Goal: Task Accomplishment & Management: Use online tool/utility

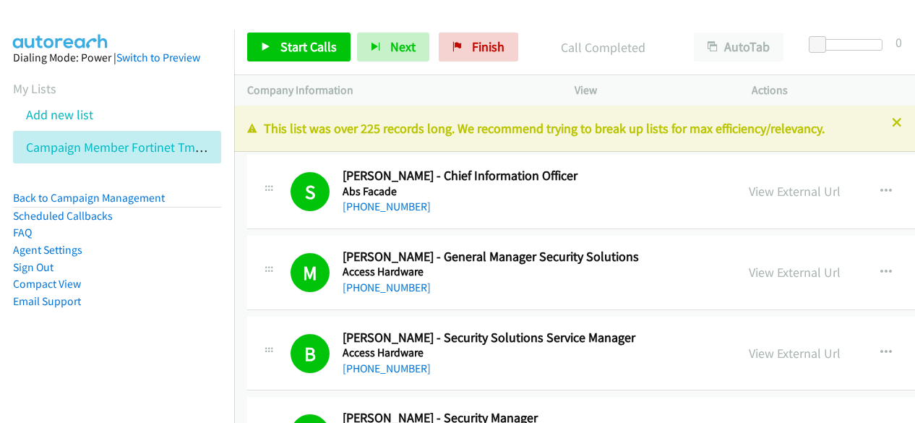
click at [472, 49] on span "Finish" at bounding box center [488, 46] width 33 height 17
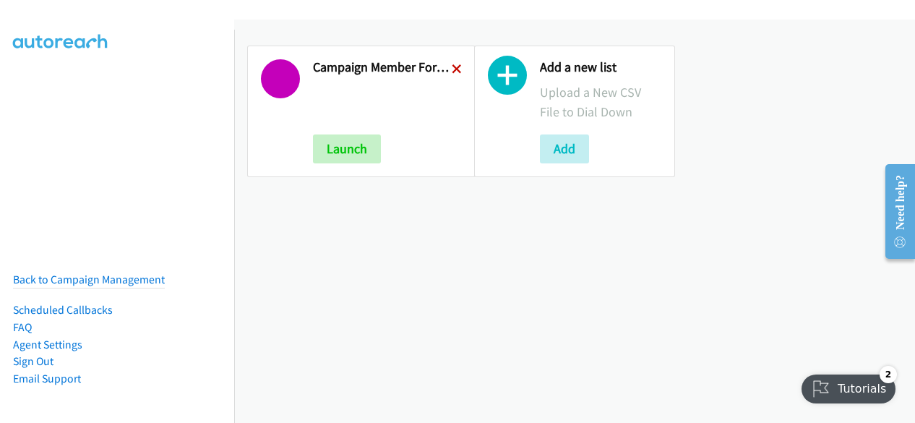
click at [452, 69] on icon at bounding box center [457, 70] width 10 height 10
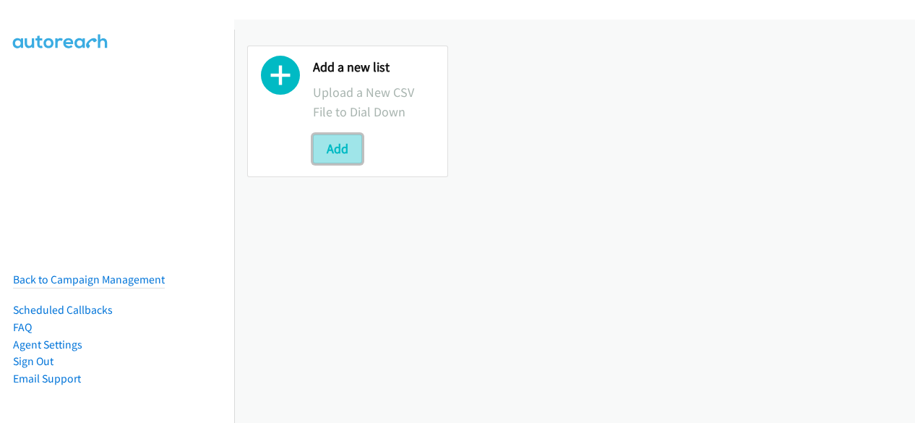
click at [350, 150] on button "Add" at bounding box center [337, 148] width 49 height 29
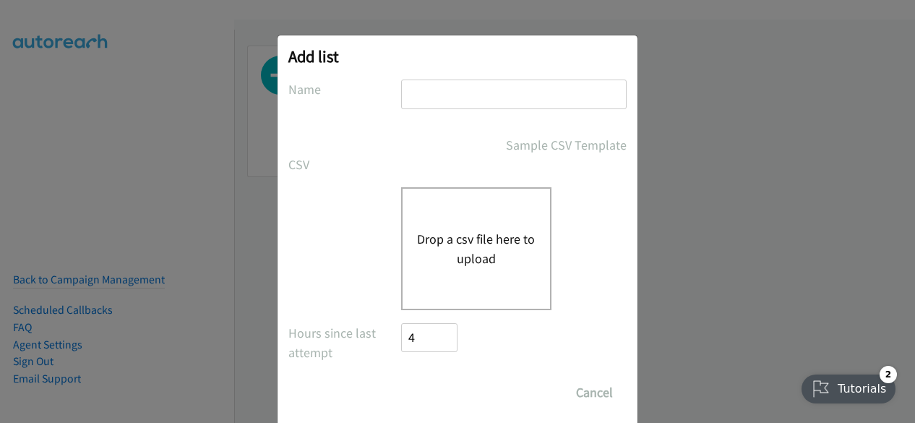
click at [445, 90] on input "text" at bounding box center [514, 95] width 226 height 30
type input "Campaign Member Fortinet-TMP 301206 Webinar 18.09 AU"
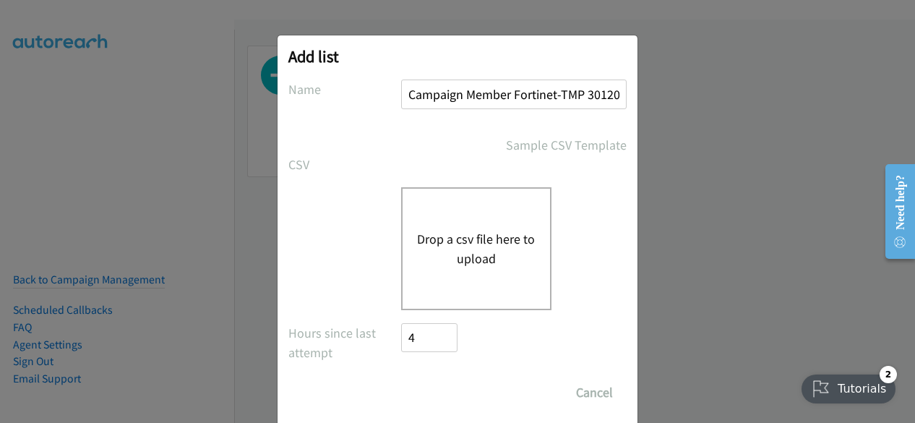
click at [444, 255] on button "Drop a csv file here to upload" at bounding box center [476, 248] width 119 height 39
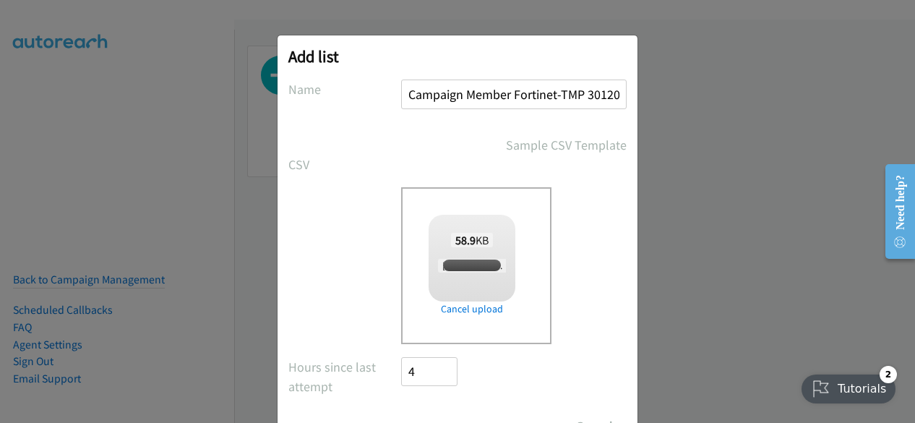
checkbox input "true"
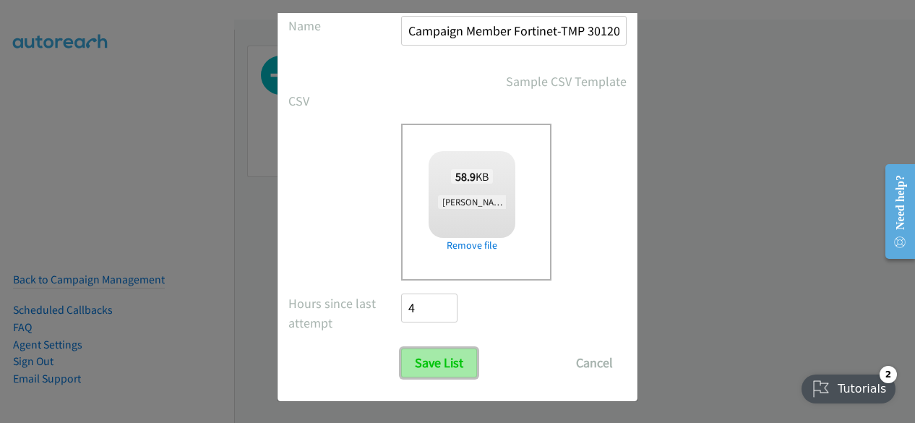
click at [444, 355] on input "Save List" at bounding box center [439, 363] width 76 height 29
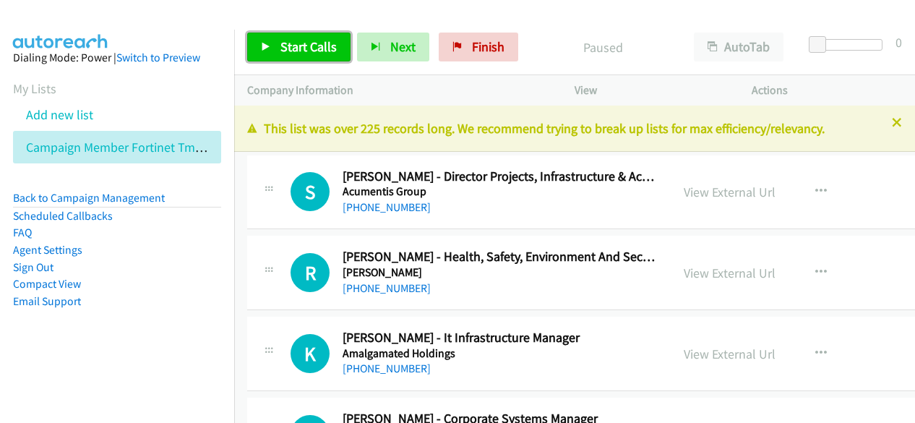
click at [304, 57] on link "Start Calls" at bounding box center [298, 47] width 103 height 29
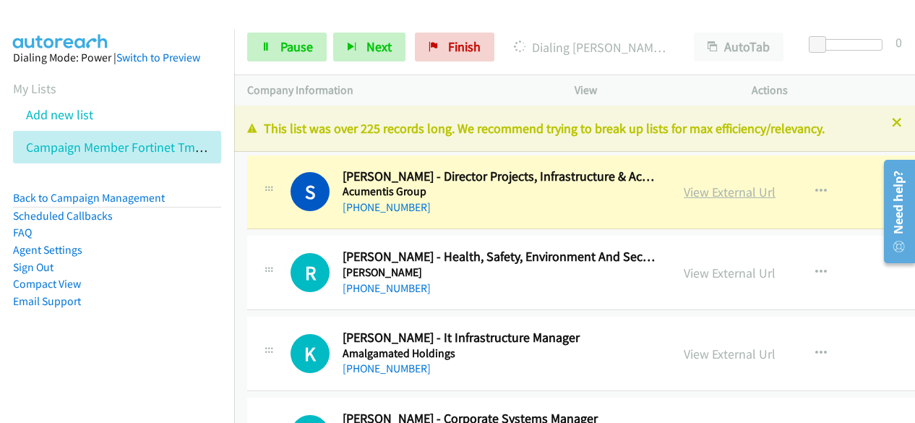
click at [692, 193] on link "View External Url" at bounding box center [730, 192] width 92 height 17
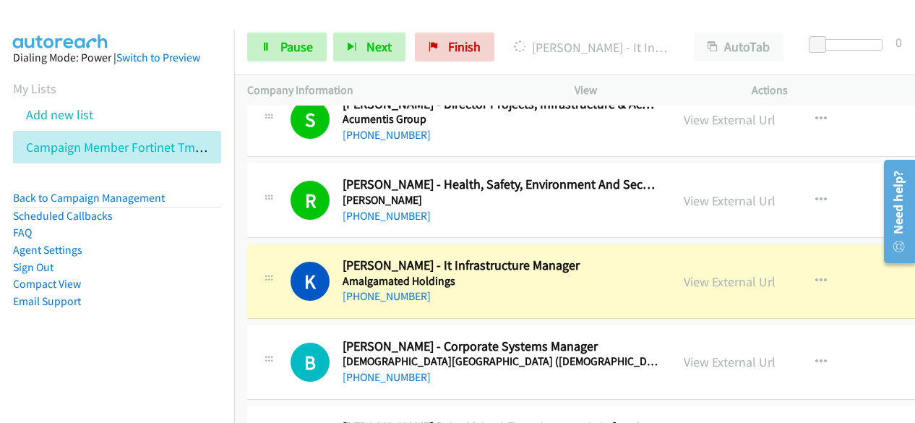
scroll to position [145, 0]
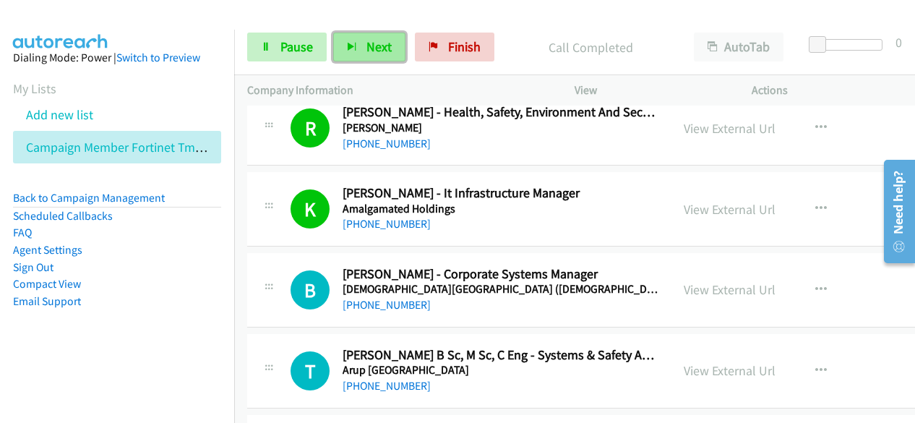
click at [389, 56] on button "Next" at bounding box center [369, 47] width 72 height 29
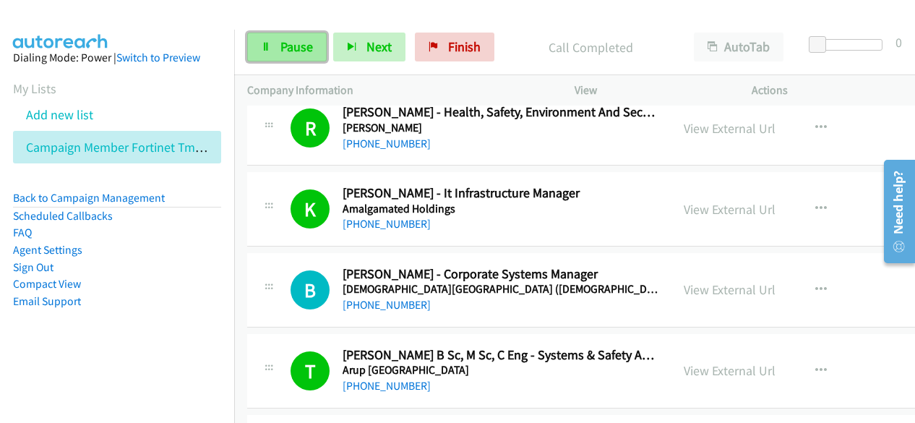
click at [281, 50] on span "Pause" at bounding box center [297, 46] width 33 height 17
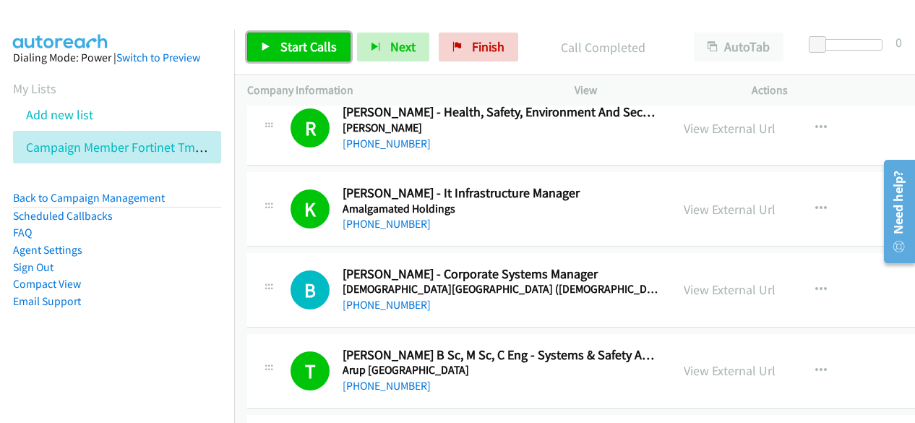
click at [315, 46] on span "Start Calls" at bounding box center [309, 46] width 56 height 17
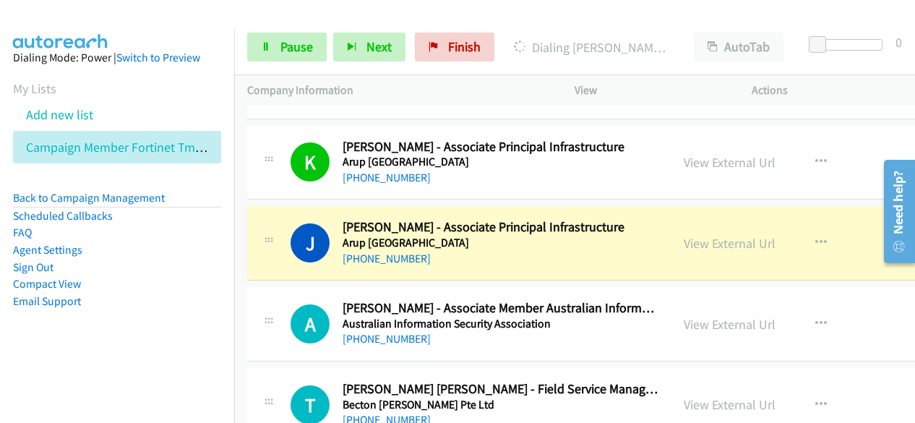
scroll to position [506, 0]
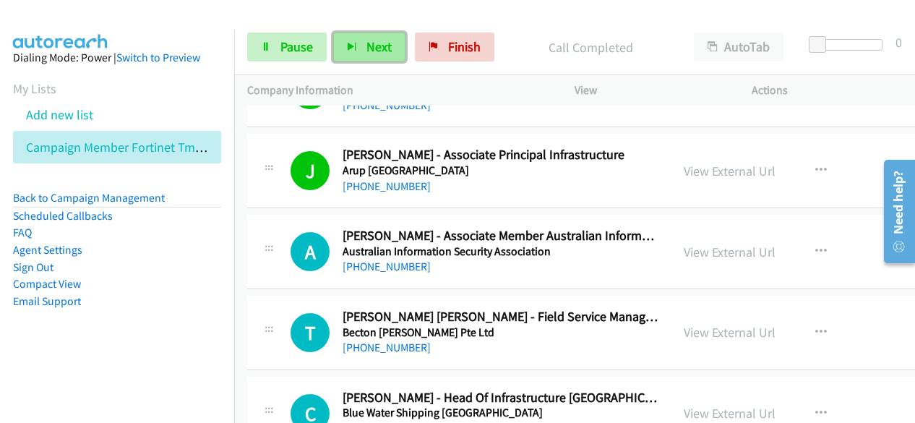
click at [364, 56] on button "Next" at bounding box center [369, 47] width 72 height 29
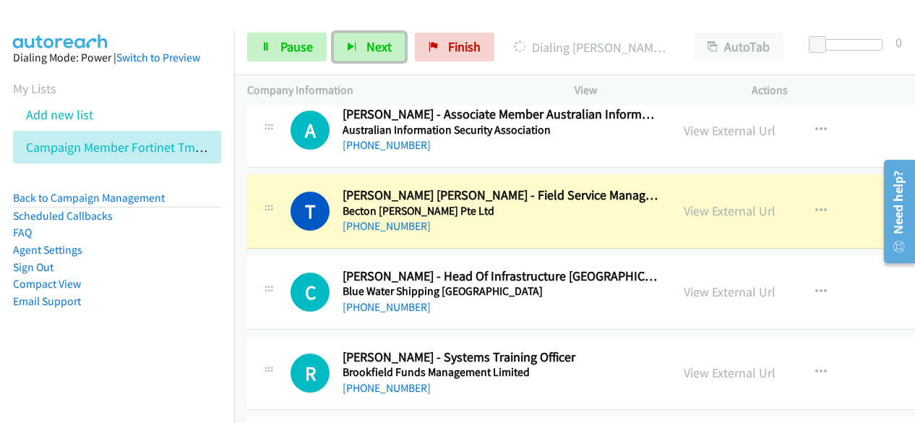
scroll to position [651, 0]
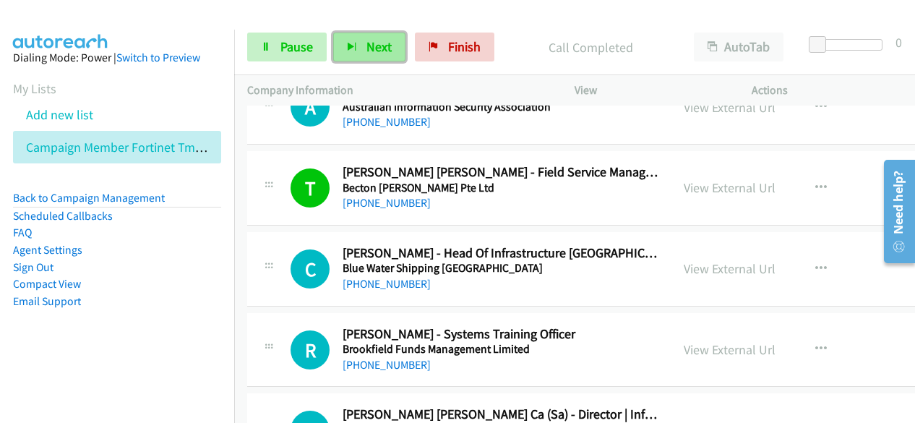
click at [367, 53] on span "Next" at bounding box center [379, 46] width 25 height 17
click at [398, 40] on button "Next" at bounding box center [369, 47] width 72 height 29
click at [373, 46] on span "Next" at bounding box center [379, 46] width 25 height 17
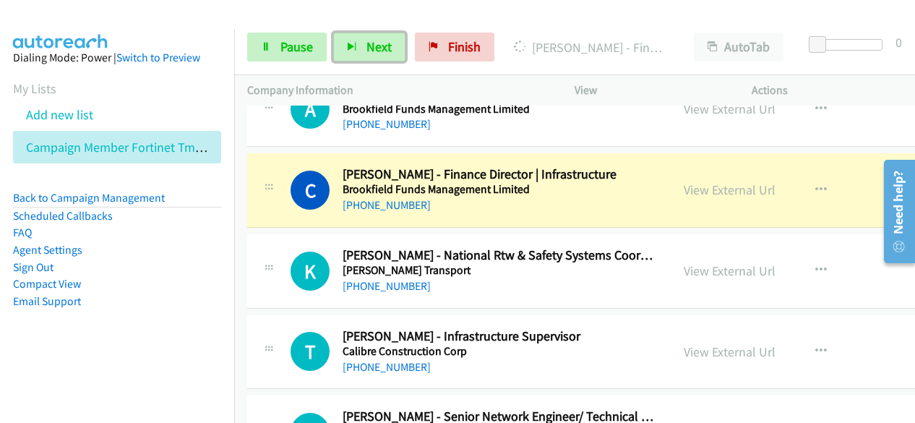
scroll to position [1157, 0]
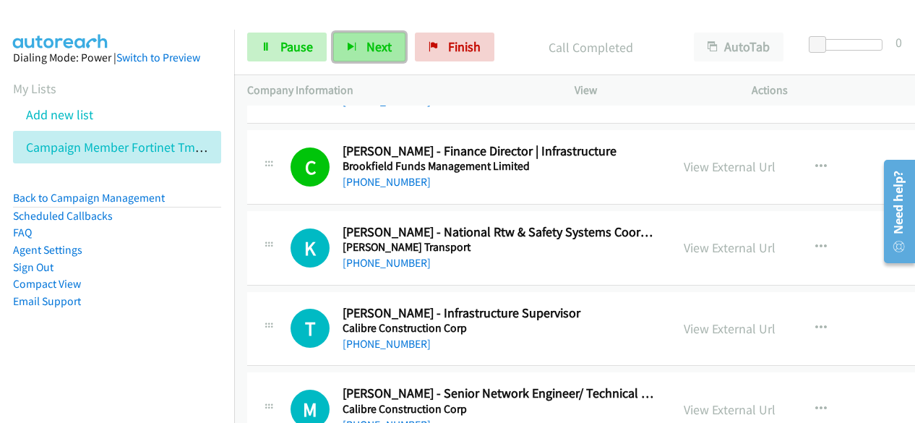
click at [390, 34] on button "Next" at bounding box center [369, 47] width 72 height 29
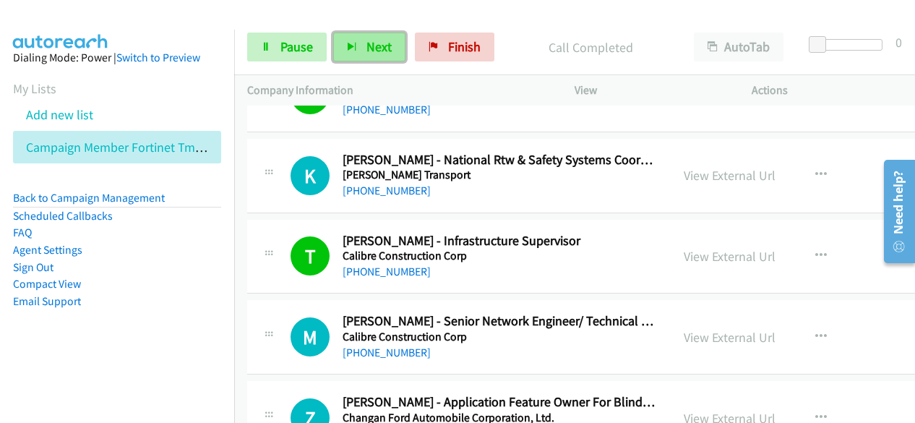
click at [367, 38] on span "Next" at bounding box center [379, 46] width 25 height 17
click at [390, 56] on button "Next" at bounding box center [369, 47] width 72 height 29
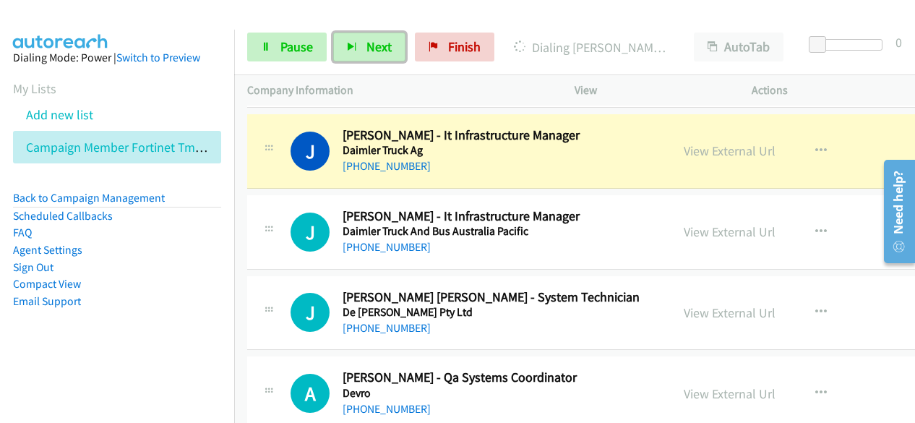
scroll to position [1591, 0]
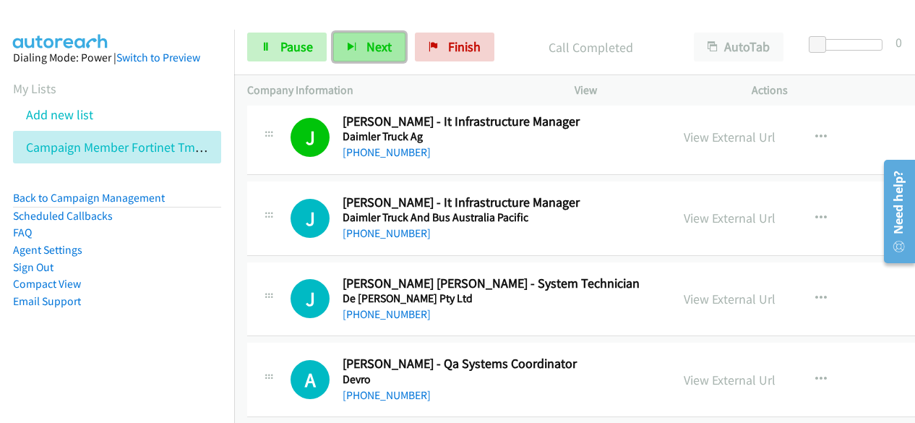
click at [367, 45] on span "Next" at bounding box center [379, 46] width 25 height 17
click at [373, 53] on span "Next" at bounding box center [379, 46] width 25 height 17
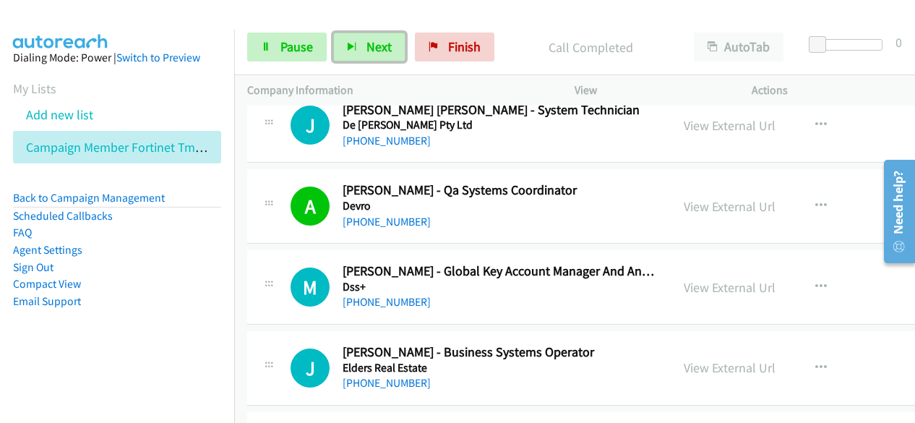
scroll to position [1808, 0]
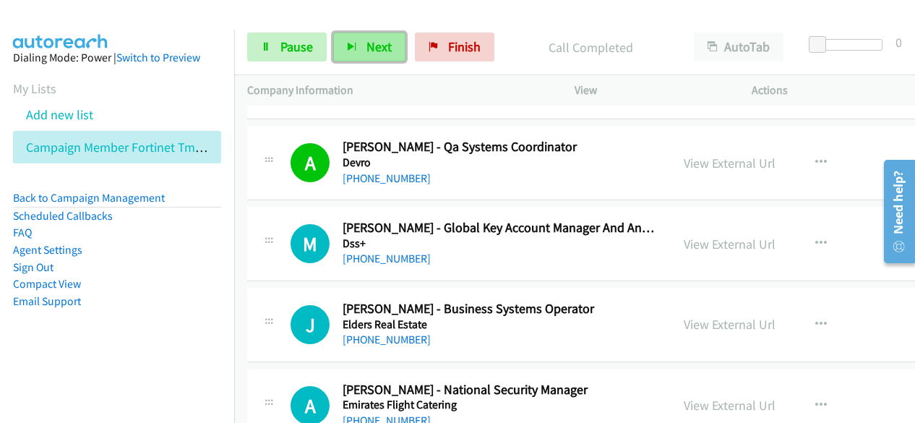
click at [367, 43] on span "Next" at bounding box center [379, 46] width 25 height 17
click at [370, 51] on span "Next" at bounding box center [379, 46] width 25 height 17
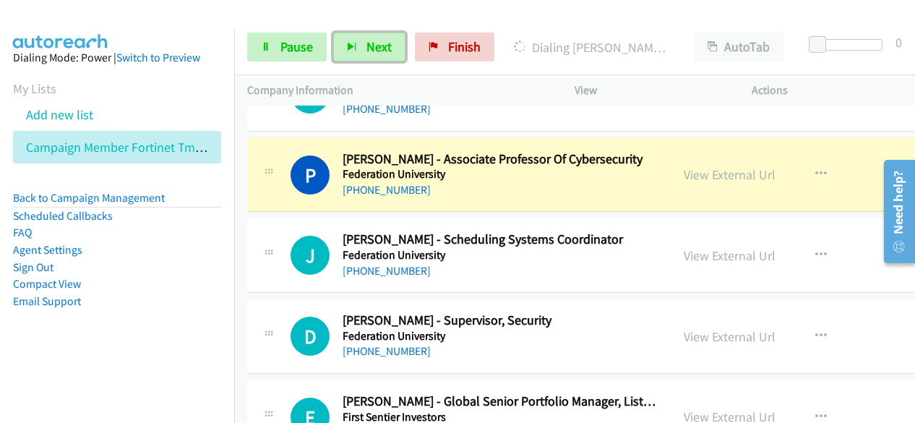
scroll to position [2097, 0]
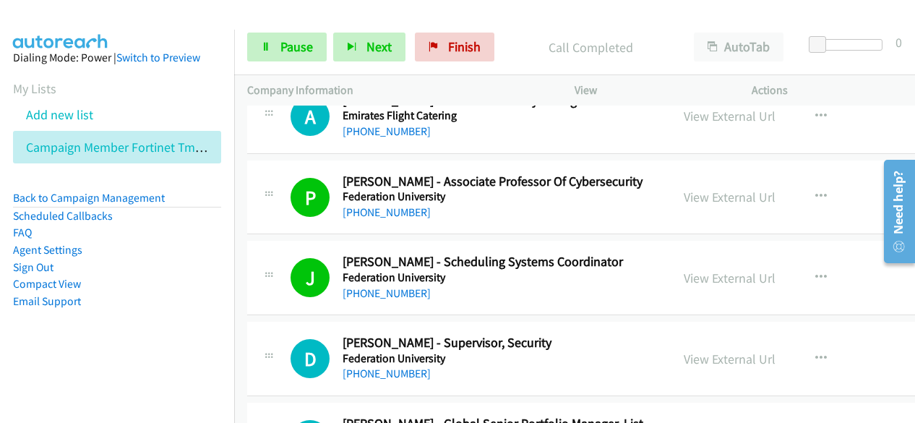
click at [386, 18] on div at bounding box center [451, 28] width 902 height 56
click at [376, 42] on span "Next" at bounding box center [379, 46] width 25 height 17
click at [395, 42] on button "Next" at bounding box center [369, 47] width 72 height 29
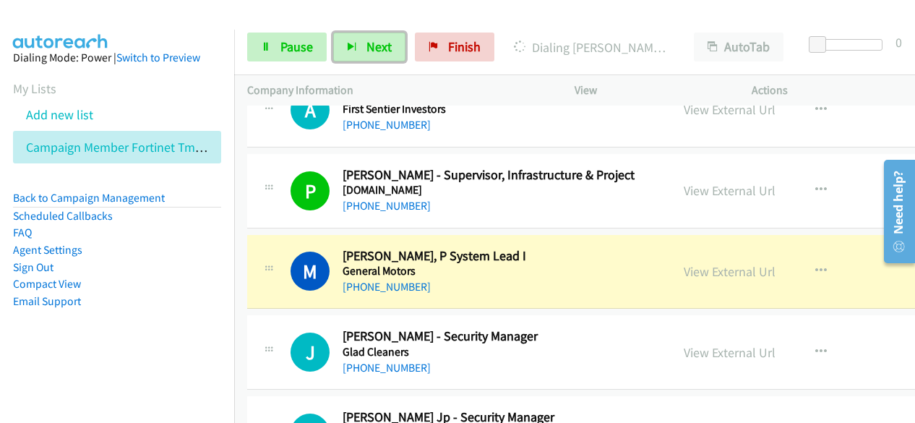
scroll to position [2531, 0]
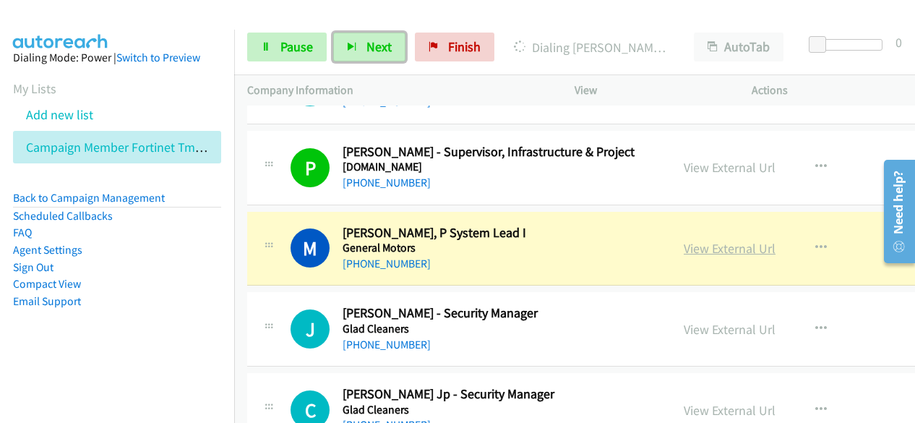
click at [707, 241] on link "View External Url" at bounding box center [730, 248] width 92 height 17
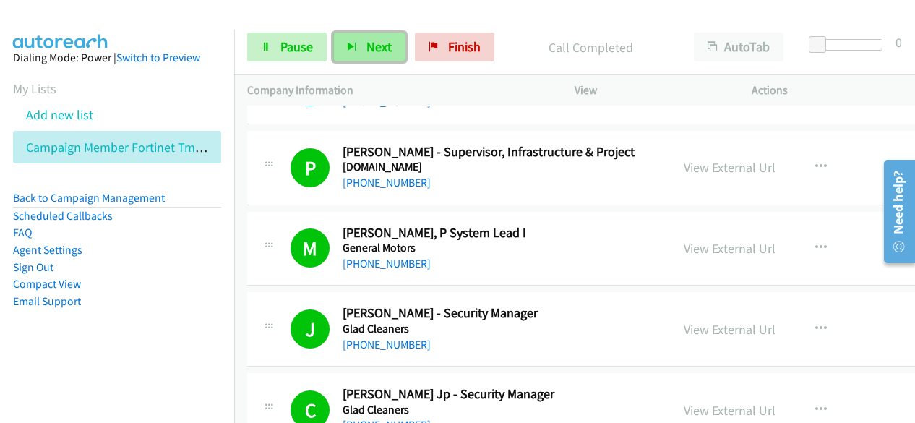
click at [375, 47] on span "Next" at bounding box center [379, 46] width 25 height 17
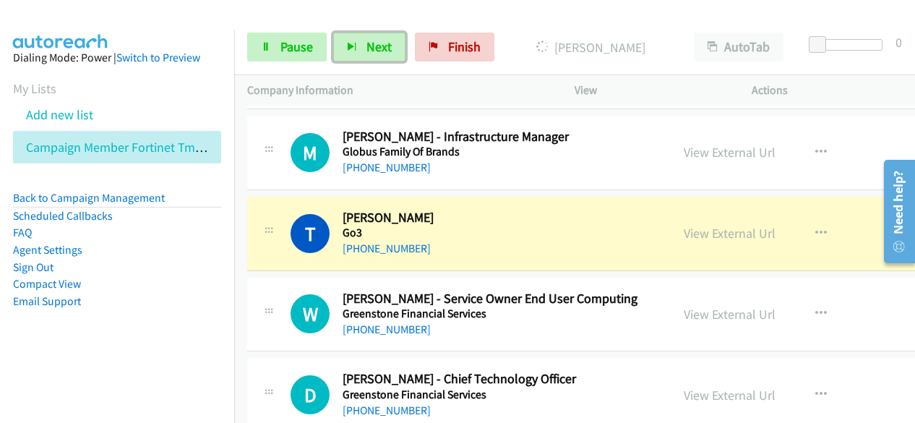
scroll to position [2892, 0]
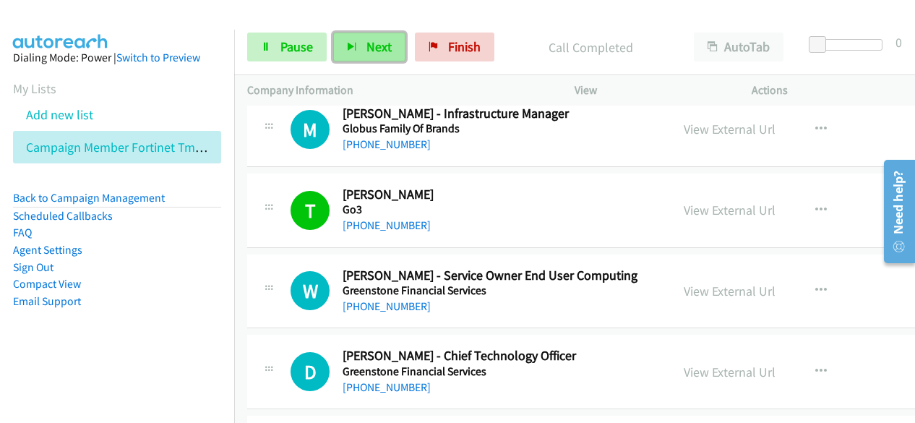
click at [383, 39] on span "Next" at bounding box center [379, 46] width 25 height 17
click at [390, 50] on button "Next" at bounding box center [369, 47] width 72 height 29
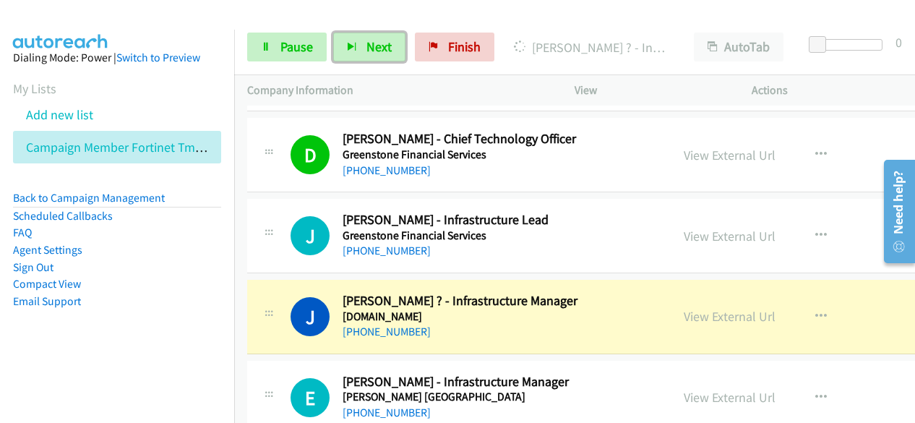
scroll to position [3182, 0]
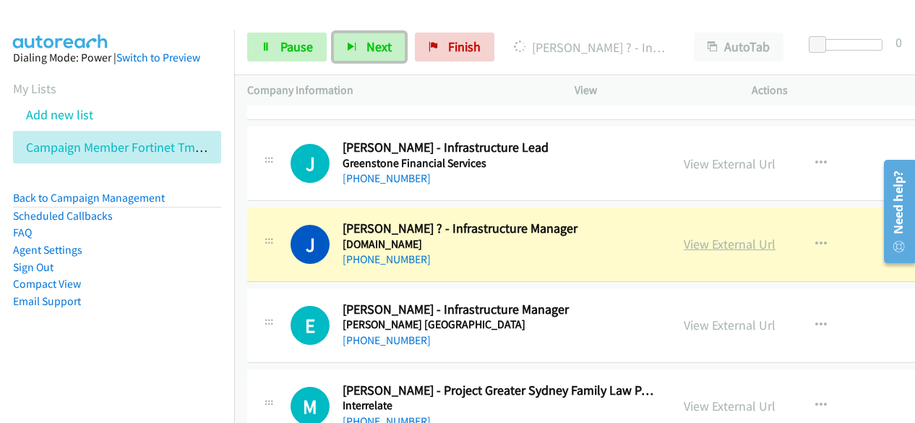
click at [684, 236] on link "View External Url" at bounding box center [730, 244] width 92 height 17
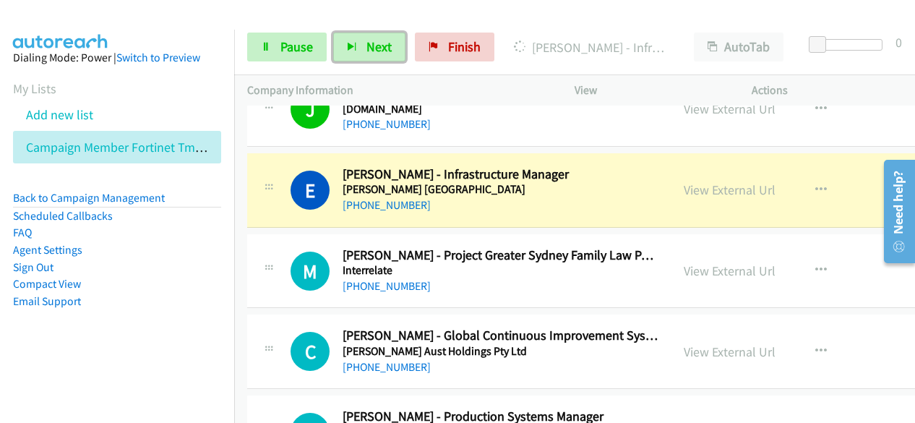
scroll to position [3326, 0]
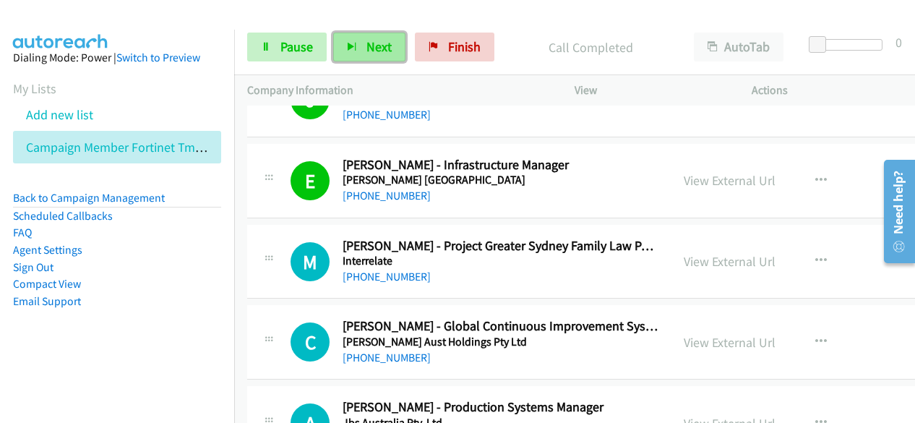
click at [375, 48] on span "Next" at bounding box center [379, 46] width 25 height 17
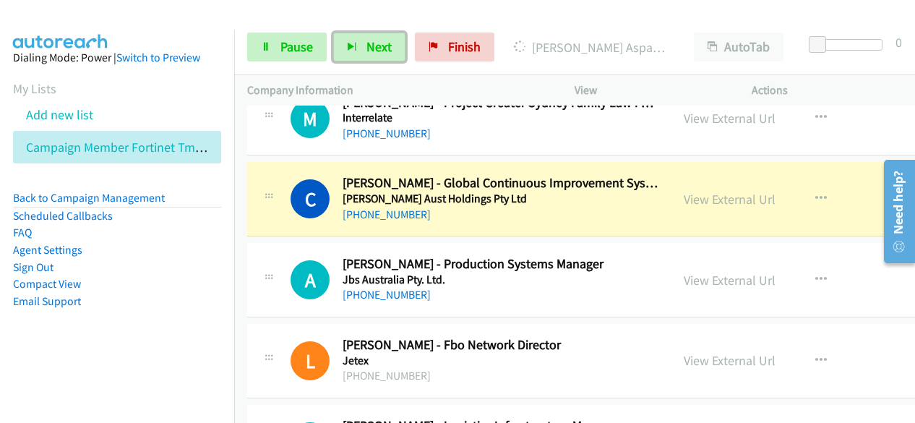
scroll to position [3471, 0]
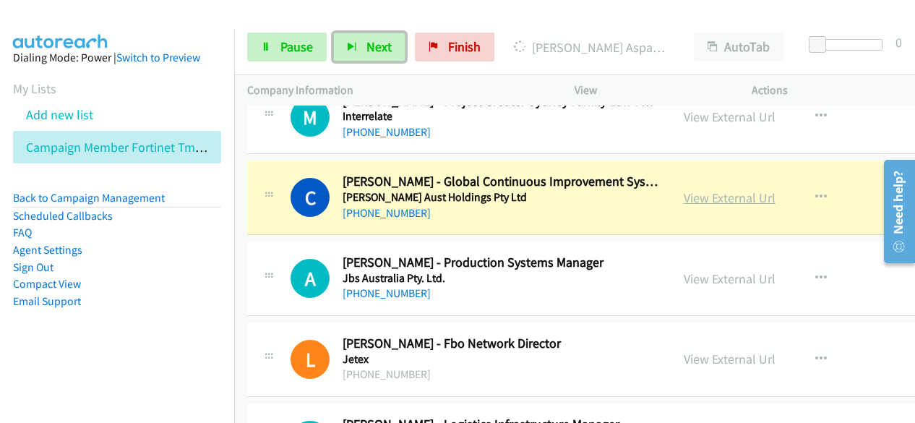
click at [688, 190] on link "View External Url" at bounding box center [730, 197] width 92 height 17
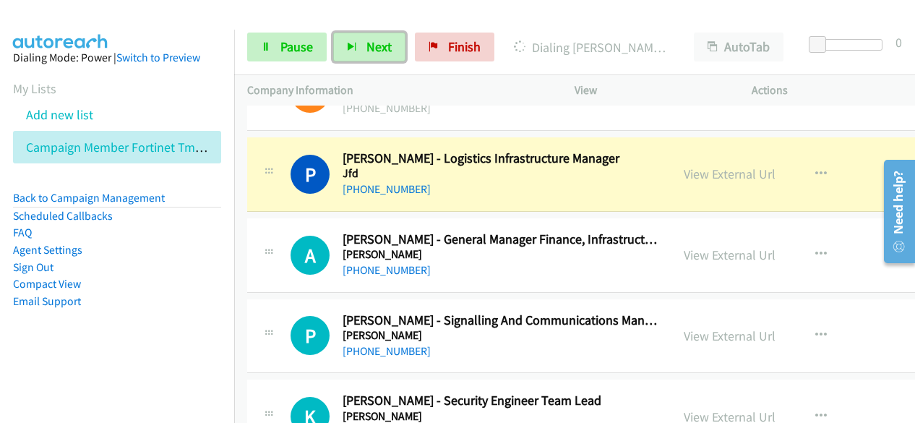
scroll to position [3760, 0]
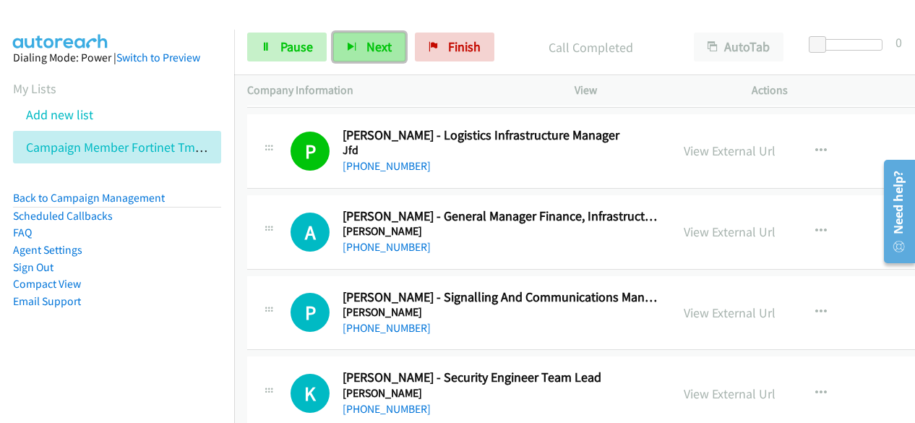
click at [379, 48] on span "Next" at bounding box center [379, 46] width 25 height 17
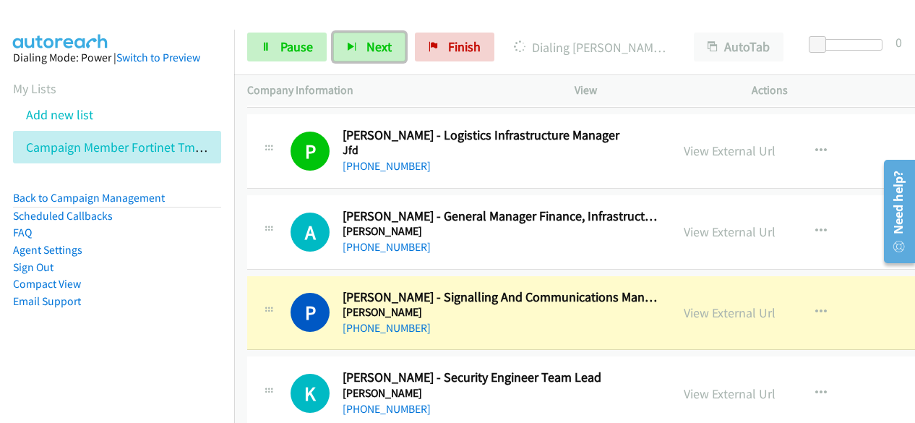
scroll to position [3832, 0]
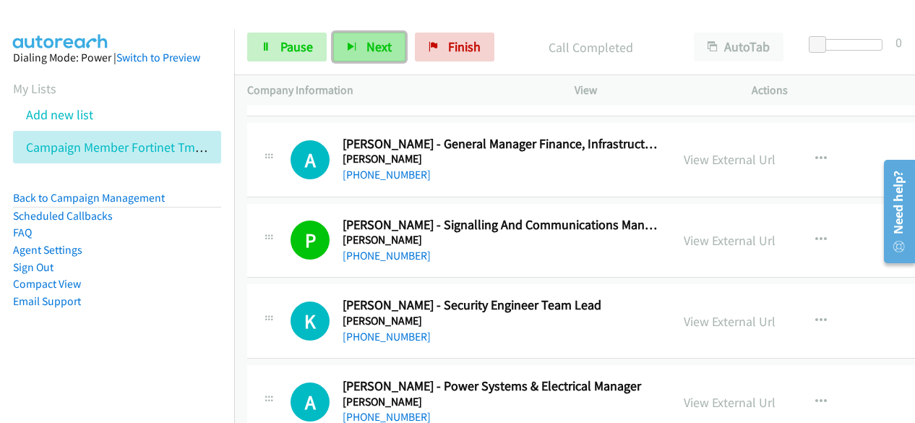
click at [383, 48] on span "Next" at bounding box center [379, 46] width 25 height 17
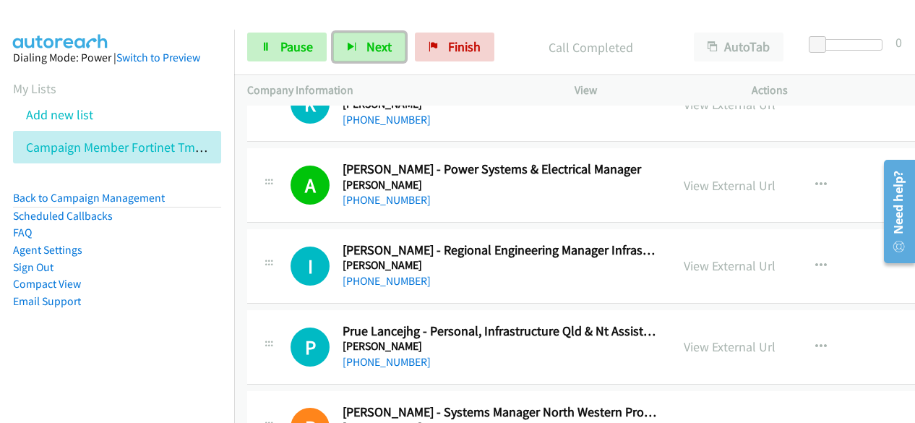
scroll to position [4122, 0]
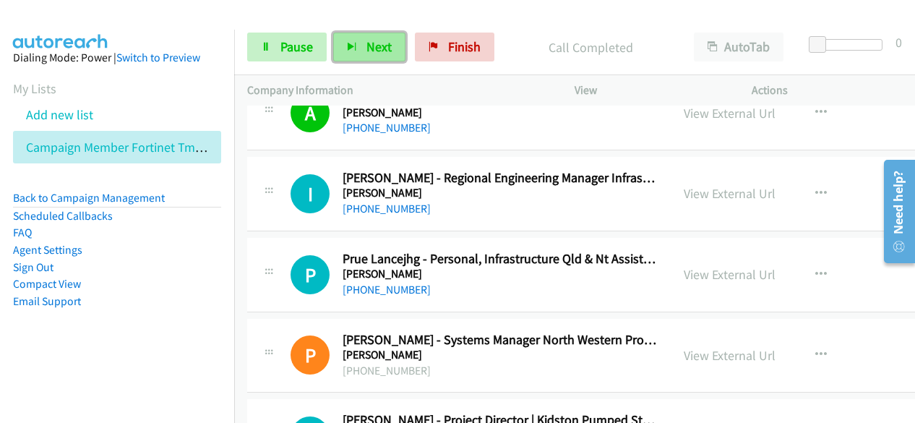
click at [370, 48] on span "Next" at bounding box center [379, 46] width 25 height 17
click at [377, 43] on span "Next" at bounding box center [379, 46] width 25 height 17
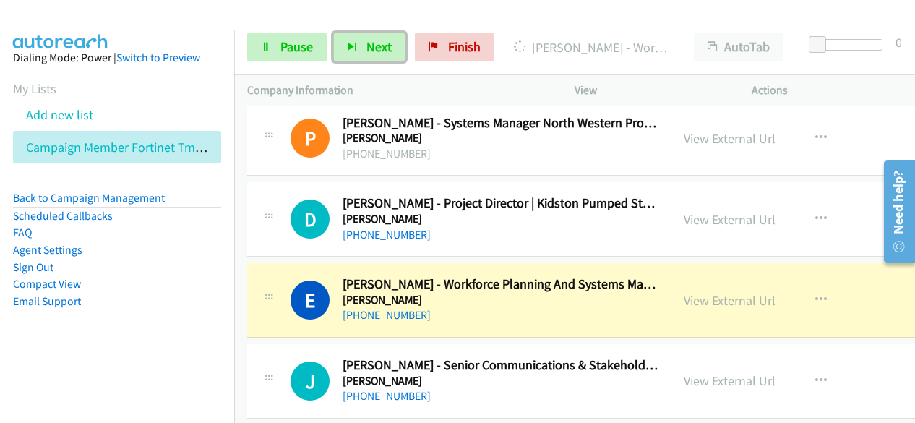
scroll to position [4411, 0]
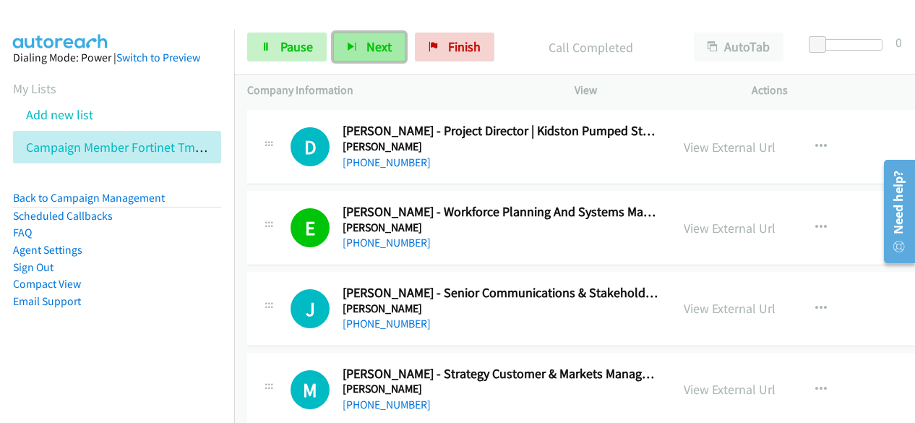
click at [388, 43] on span "Next" at bounding box center [379, 46] width 25 height 17
click at [372, 42] on span "Next" at bounding box center [379, 46] width 25 height 17
click at [385, 39] on span "Next" at bounding box center [379, 46] width 25 height 17
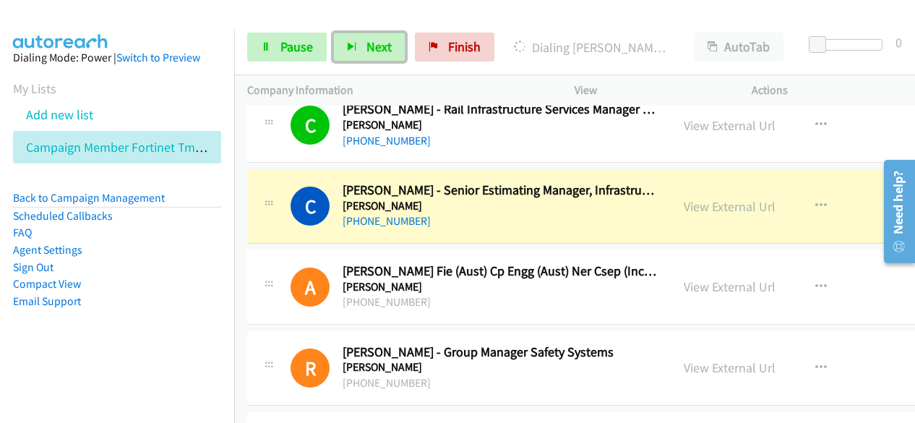
scroll to position [4845, 0]
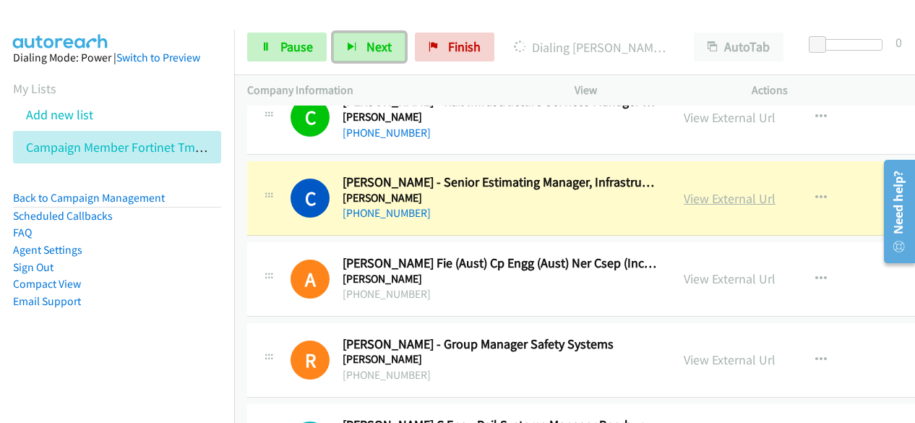
click at [699, 190] on link "View External Url" at bounding box center [730, 198] width 92 height 17
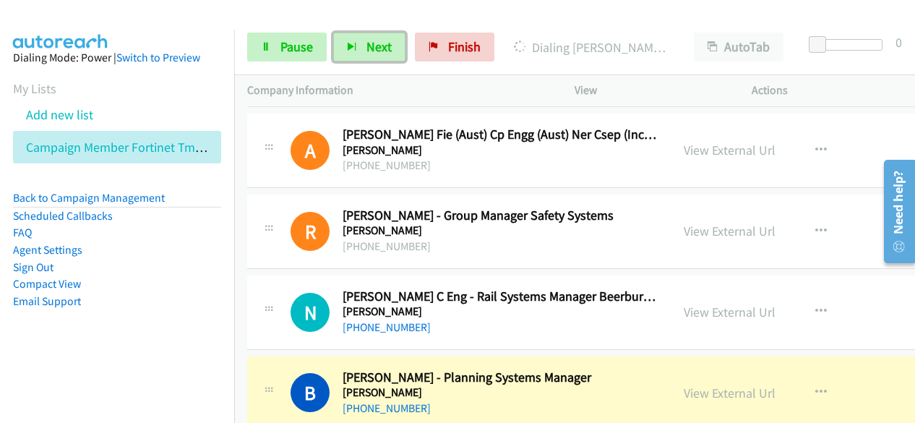
scroll to position [5206, 0]
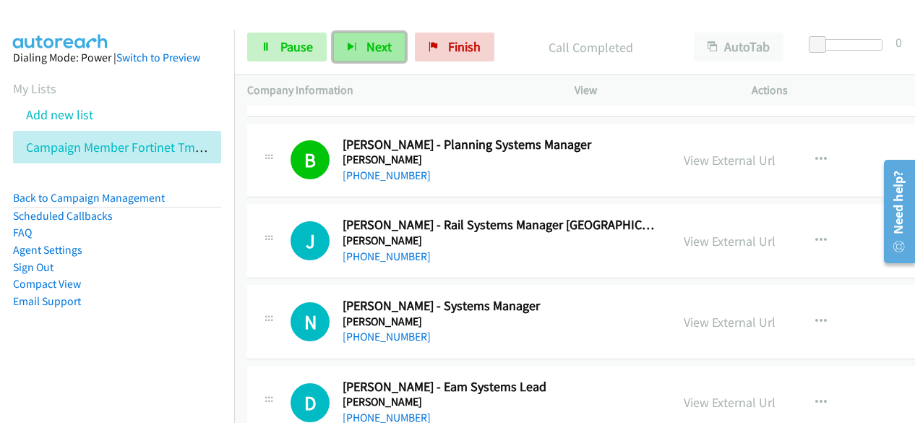
click at [379, 40] on span "Next" at bounding box center [379, 46] width 25 height 17
click at [374, 51] on span "Next" at bounding box center [379, 46] width 25 height 17
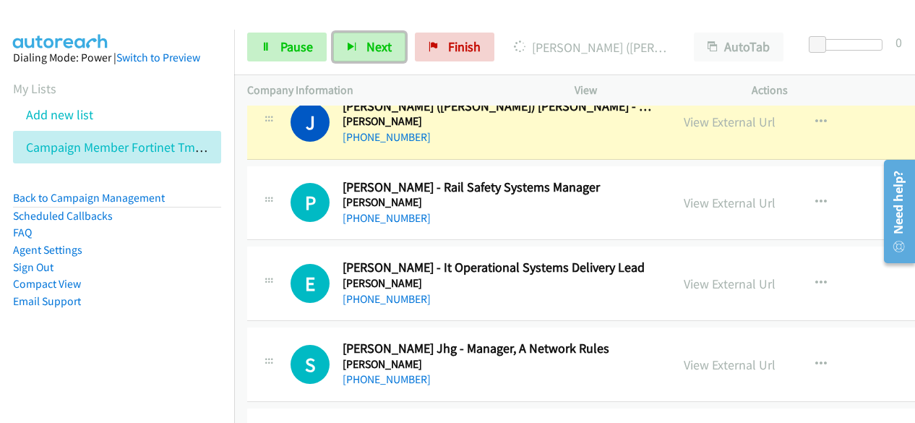
scroll to position [5496, 0]
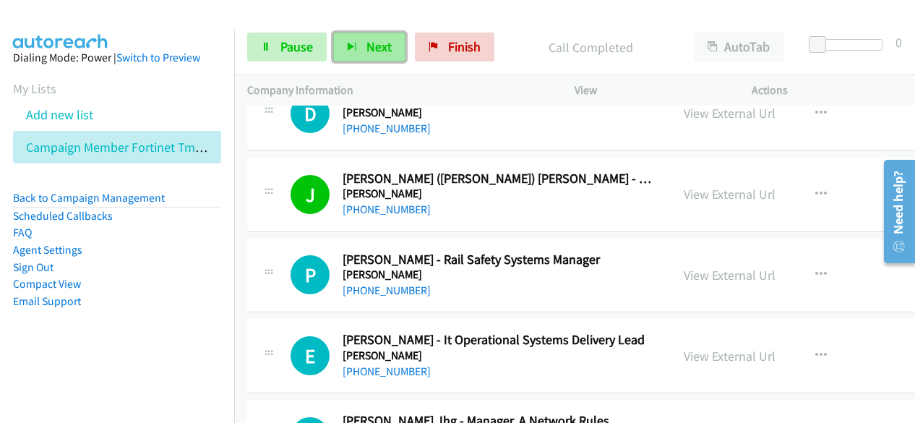
click at [402, 59] on button "Next" at bounding box center [369, 47] width 72 height 29
click at [379, 47] on span "Next" at bounding box center [379, 46] width 25 height 17
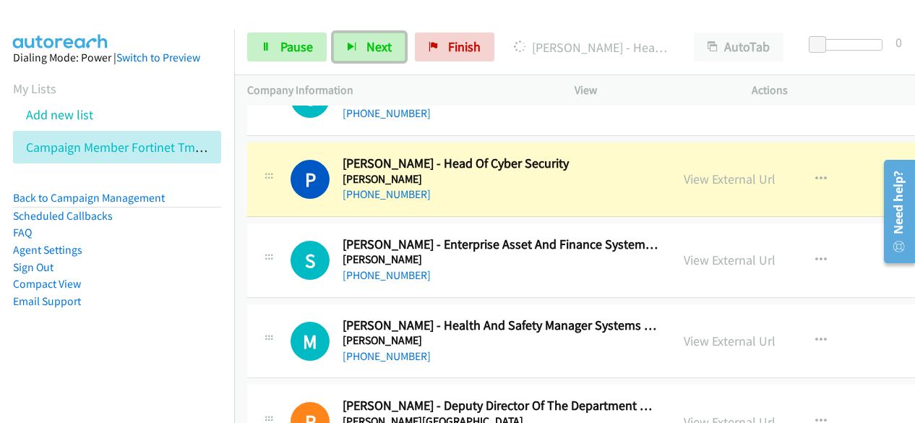
scroll to position [5857, 0]
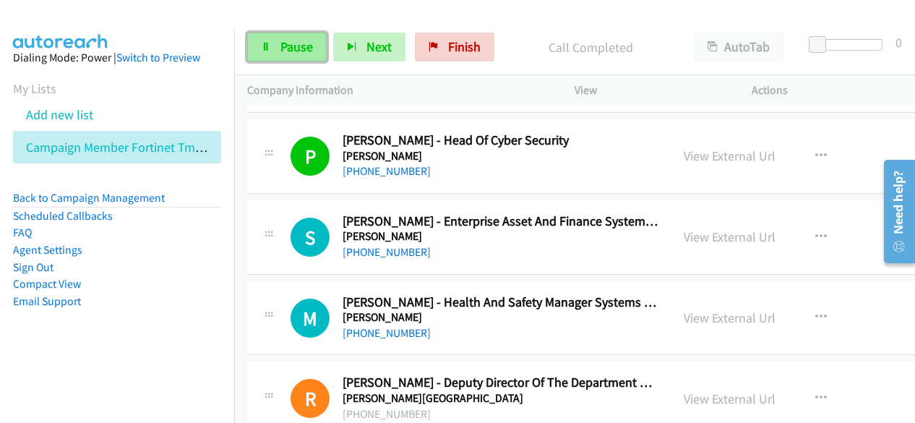
click at [305, 38] on link "Pause" at bounding box center [287, 47] width 80 height 29
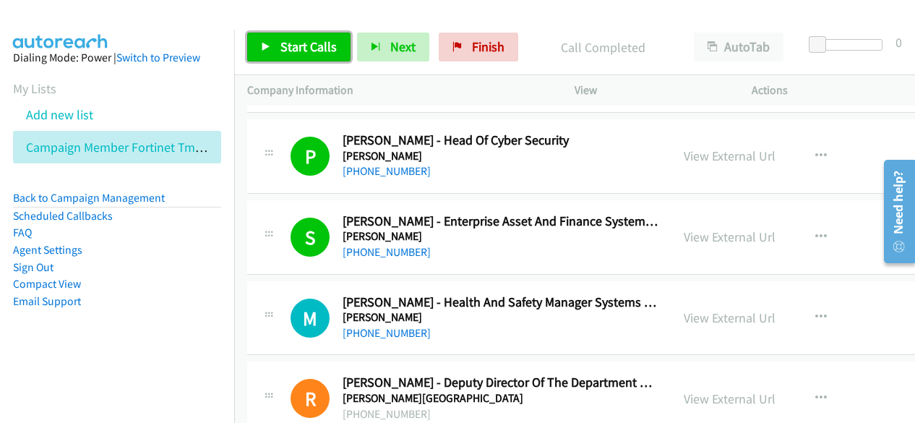
click at [309, 53] on span "Start Calls" at bounding box center [309, 46] width 56 height 17
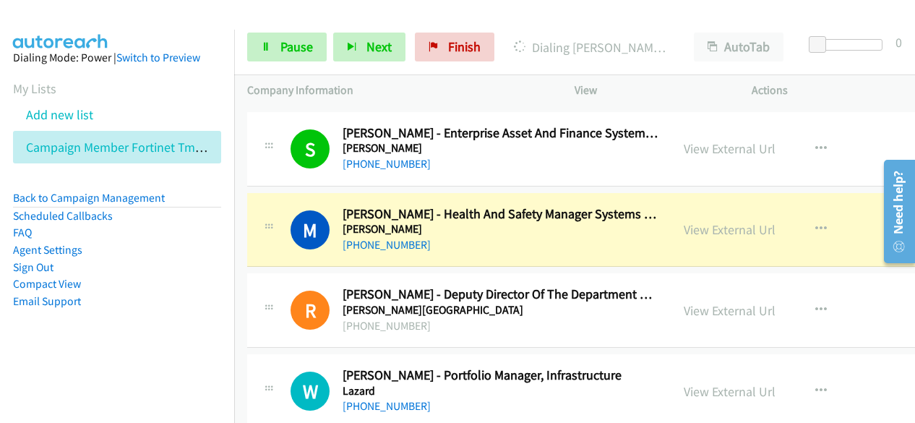
scroll to position [6002, 0]
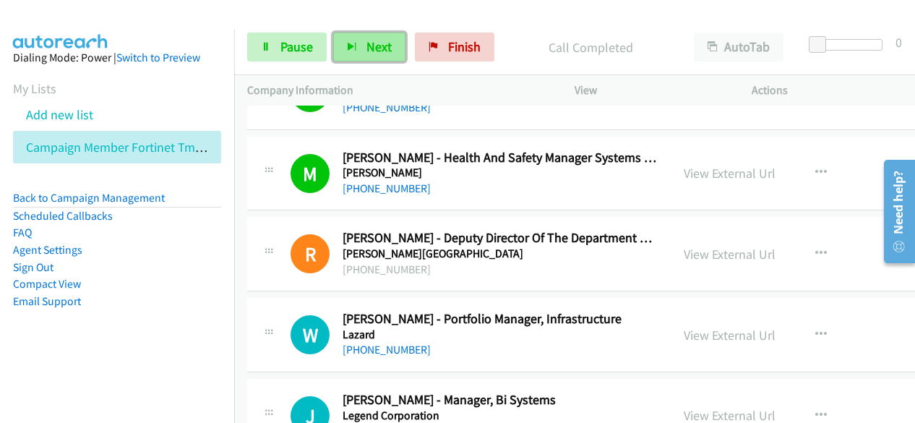
click at [379, 48] on span "Next" at bounding box center [379, 46] width 25 height 17
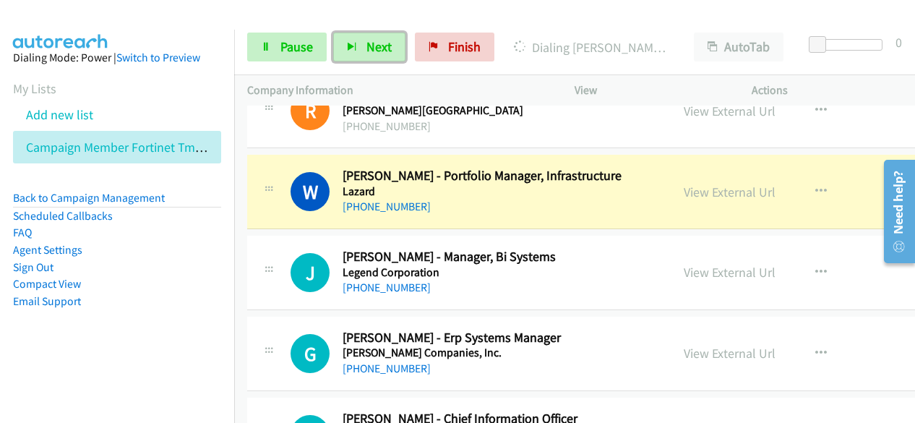
scroll to position [6146, 0]
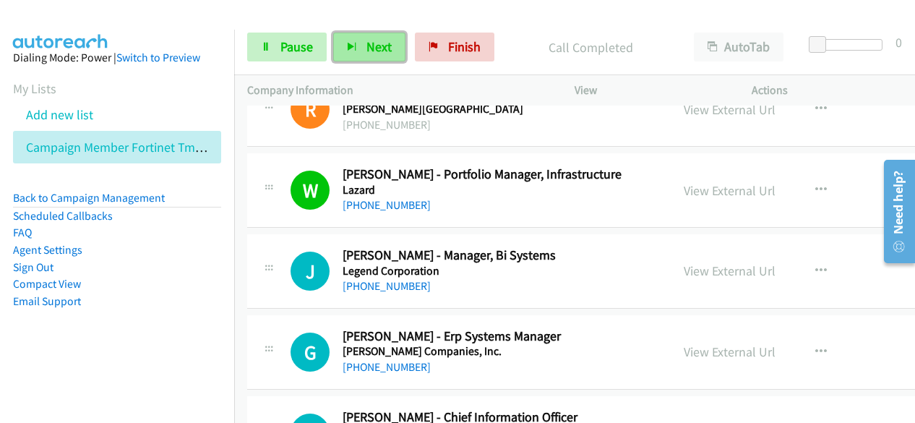
click at [388, 38] on span "Next" at bounding box center [379, 46] width 25 height 17
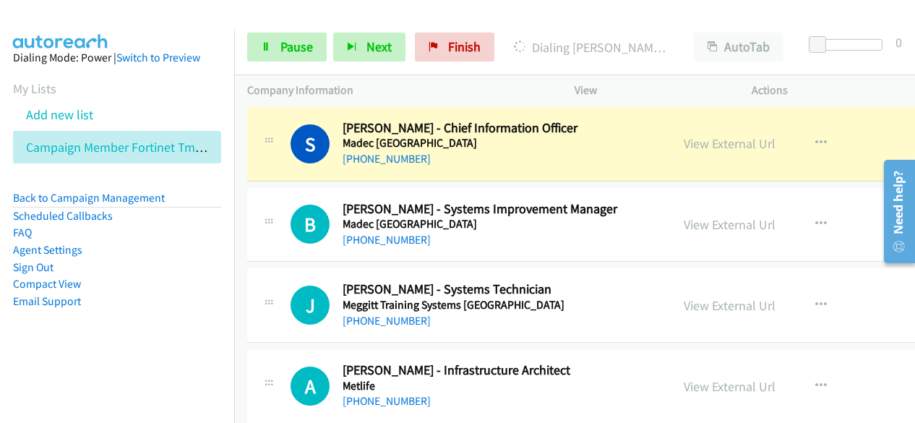
scroll to position [6363, 0]
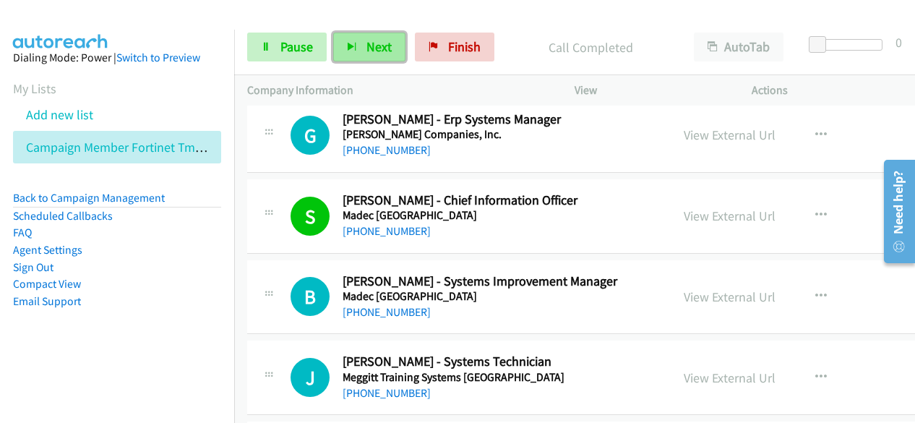
click at [393, 56] on button "Next" at bounding box center [369, 47] width 72 height 29
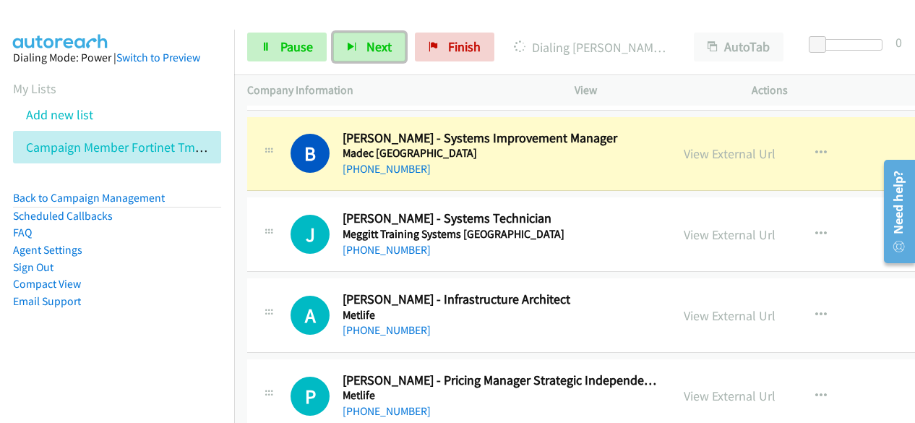
scroll to position [6508, 0]
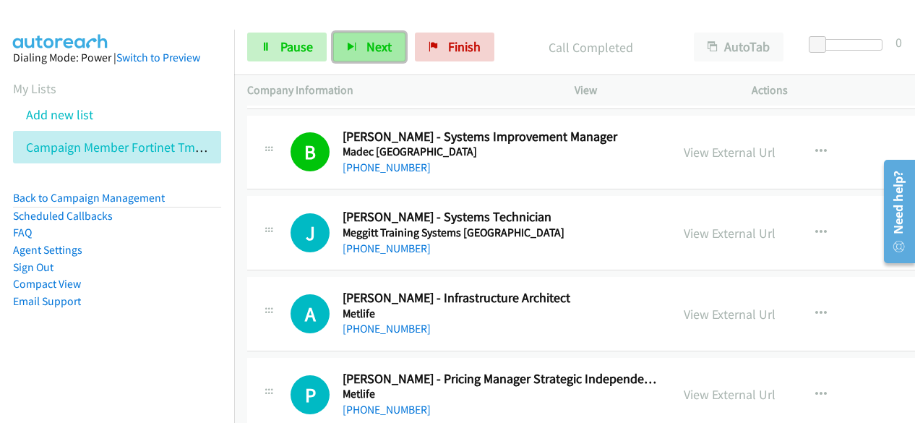
click at [392, 42] on button "Next" at bounding box center [369, 47] width 72 height 29
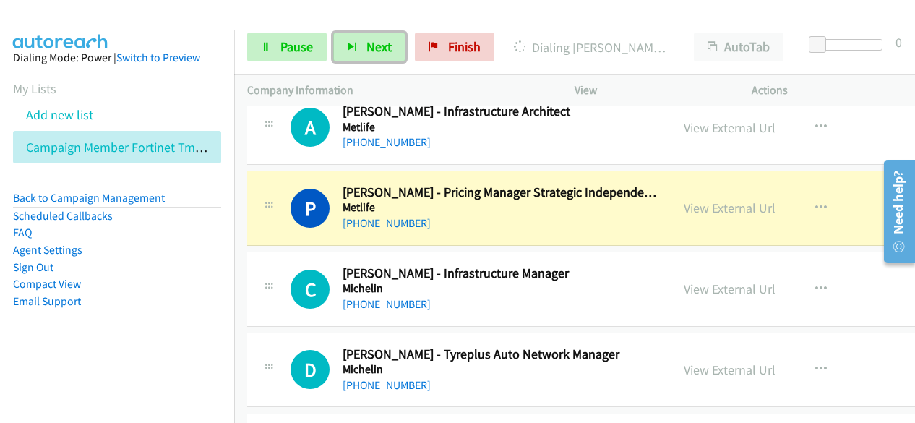
scroll to position [6725, 0]
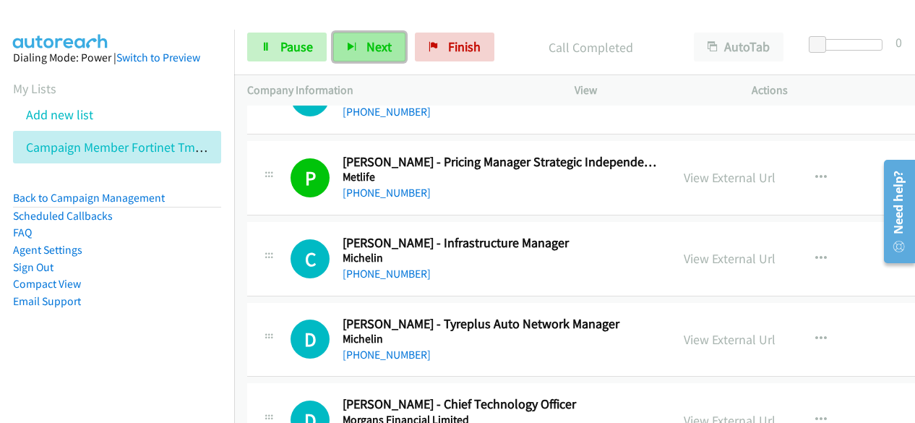
click at [372, 40] on span "Next" at bounding box center [379, 46] width 25 height 17
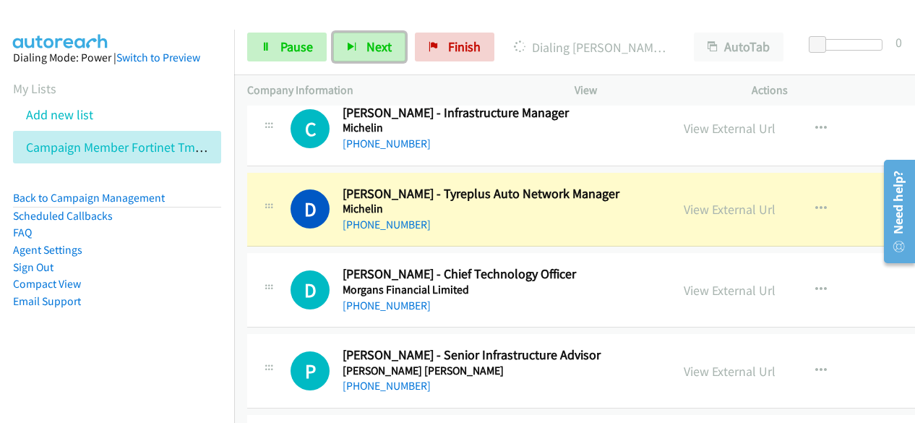
scroll to position [6870, 0]
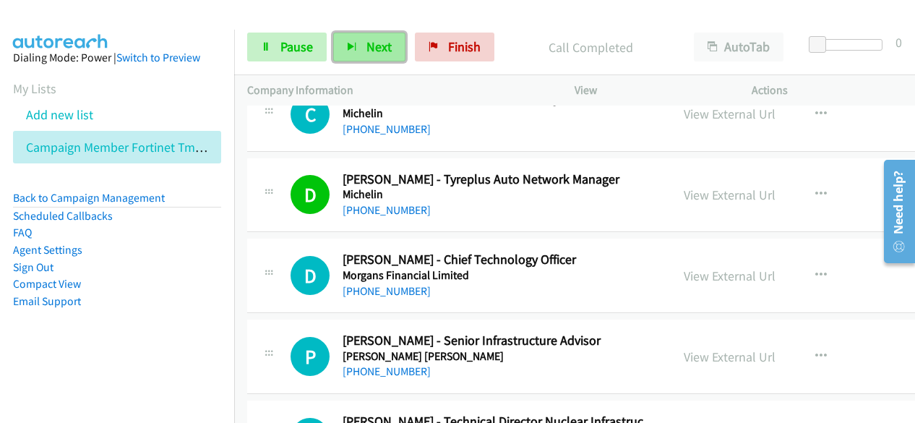
click at [393, 50] on button "Next" at bounding box center [369, 47] width 72 height 29
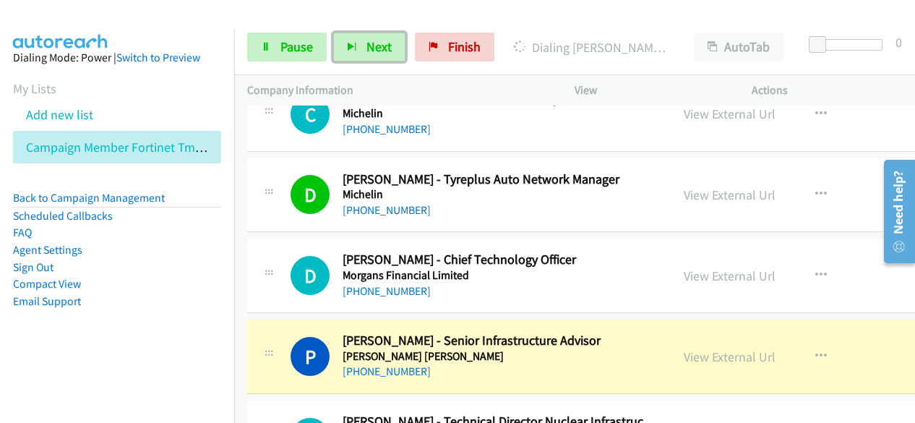
scroll to position [7014, 0]
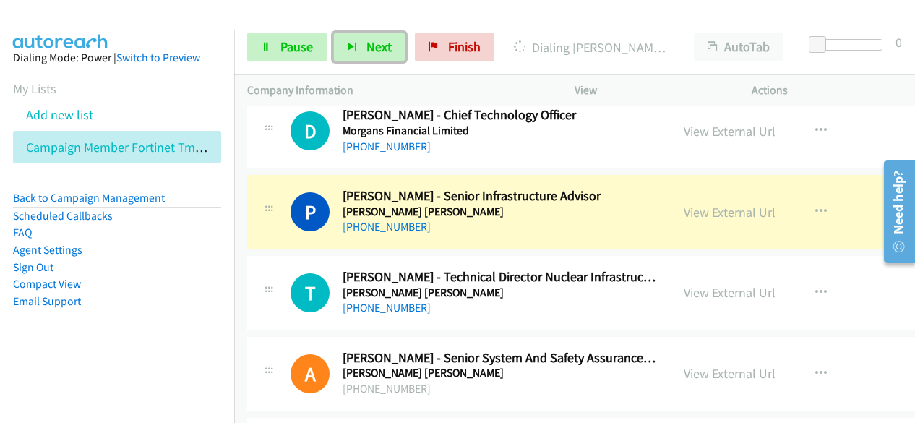
click at [568, 216] on div "P Callback Scheduled Phil Herweijer - Senior Infrastructure Advisor Mott Mac Do…" at bounding box center [644, 212] width 795 height 74
click at [684, 204] on link "View External Url" at bounding box center [730, 212] width 92 height 17
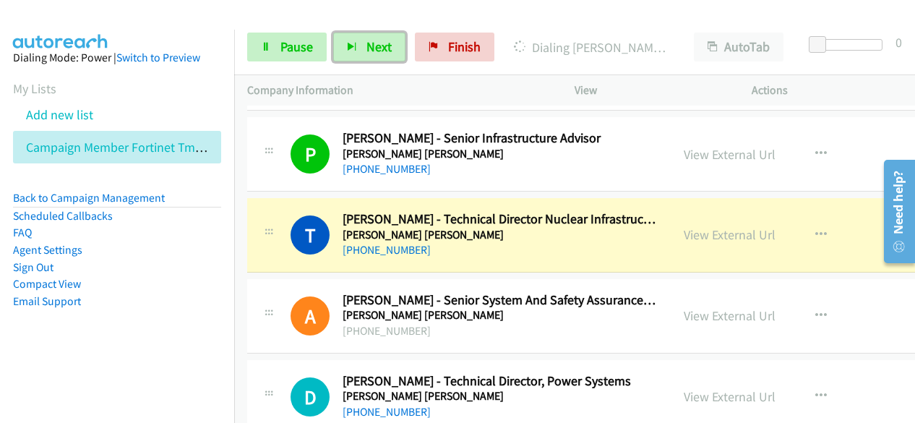
scroll to position [7087, 0]
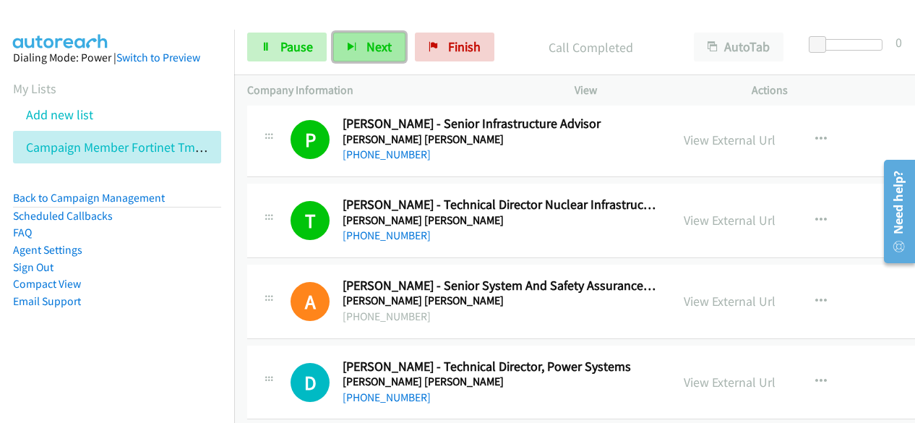
click at [357, 48] on button "Next" at bounding box center [369, 47] width 72 height 29
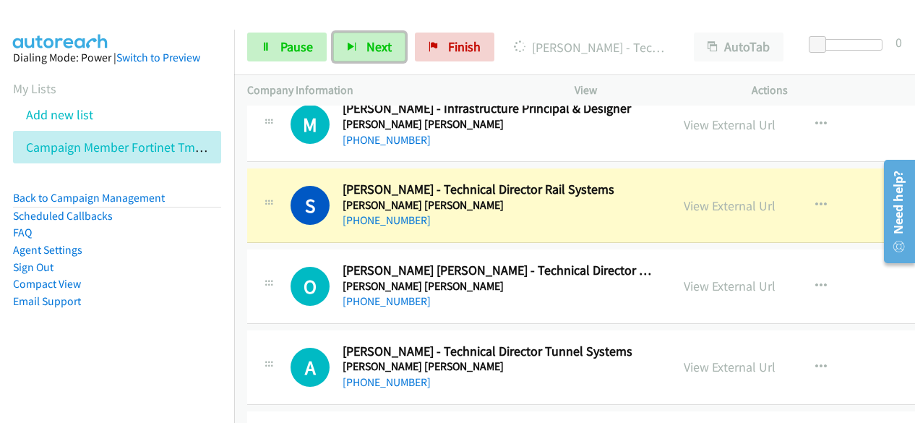
scroll to position [7448, 0]
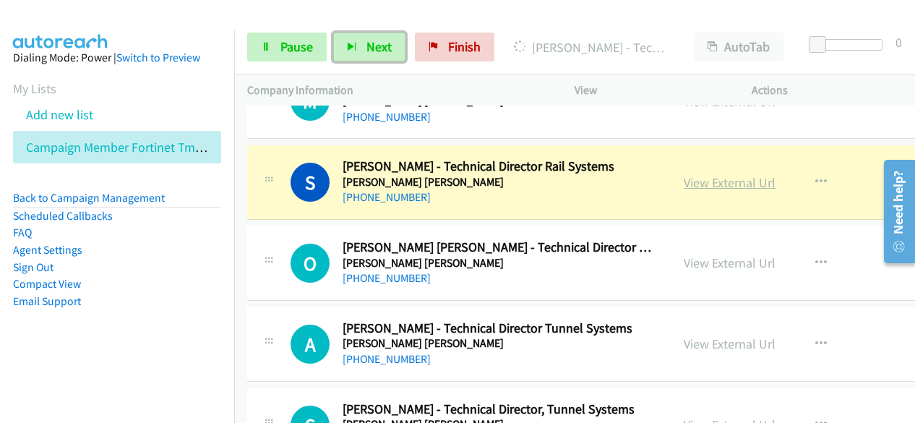
click at [699, 174] on link "View External Url" at bounding box center [730, 182] width 92 height 17
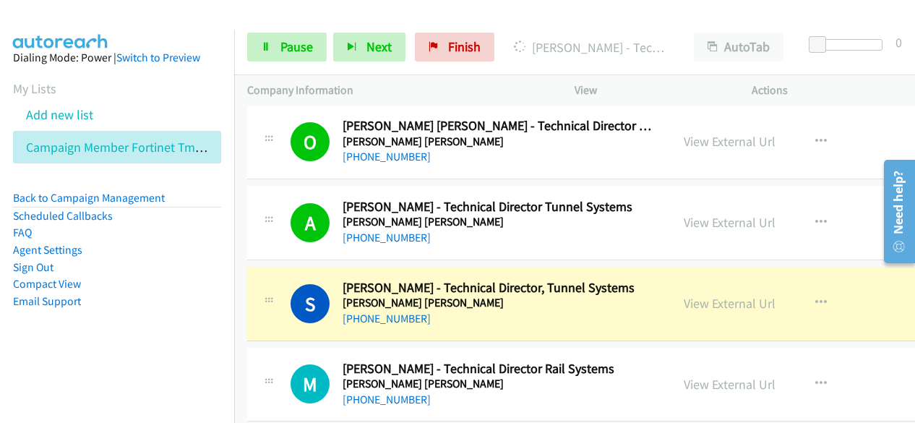
scroll to position [7593, 0]
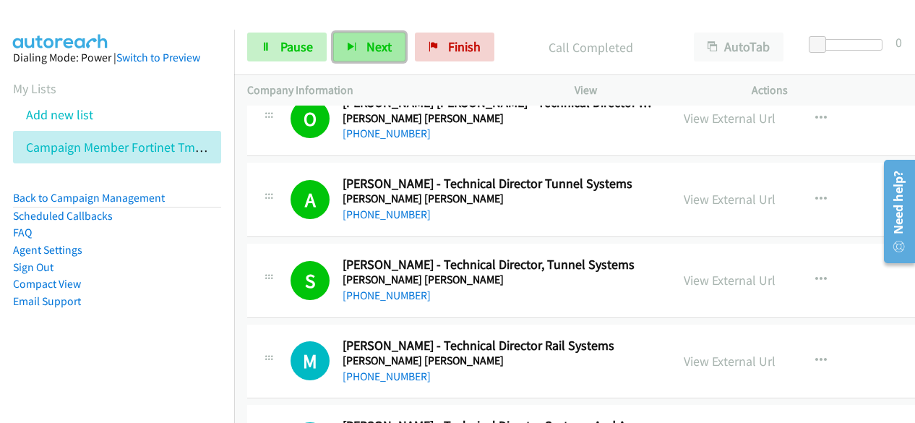
click at [354, 46] on icon "button" at bounding box center [352, 48] width 10 height 10
click at [376, 46] on span "Next" at bounding box center [379, 46] width 25 height 17
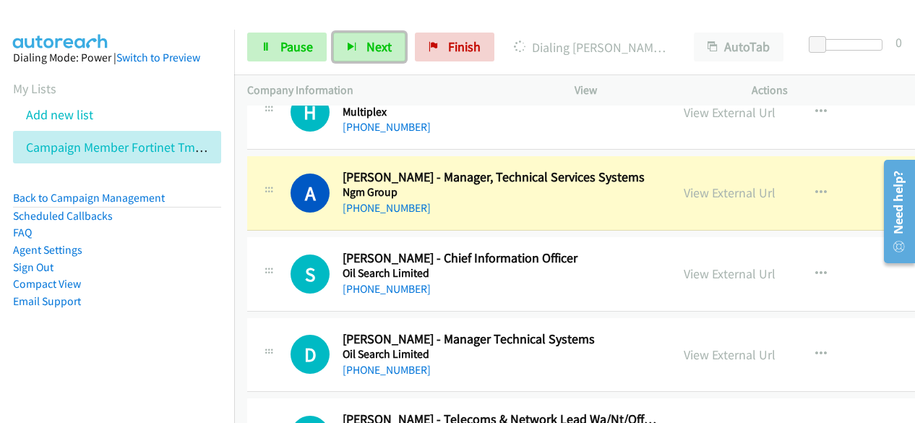
scroll to position [8027, 0]
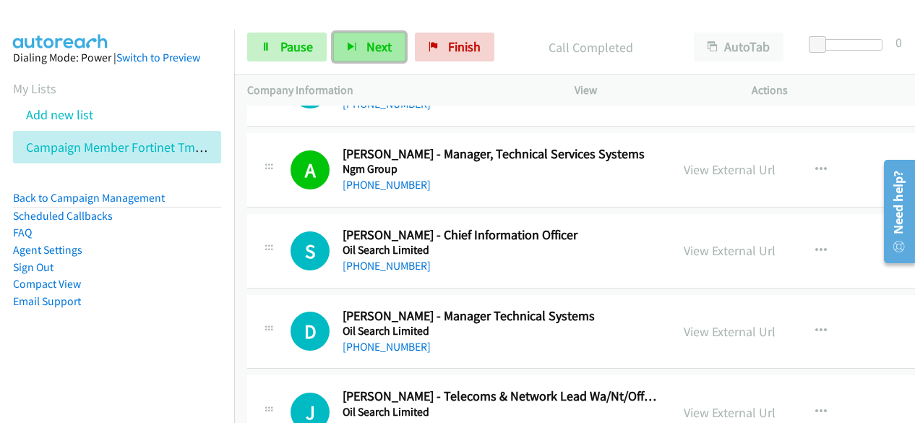
click at [362, 57] on button "Next" at bounding box center [369, 47] width 72 height 29
click at [380, 35] on button "Next" at bounding box center [369, 47] width 72 height 29
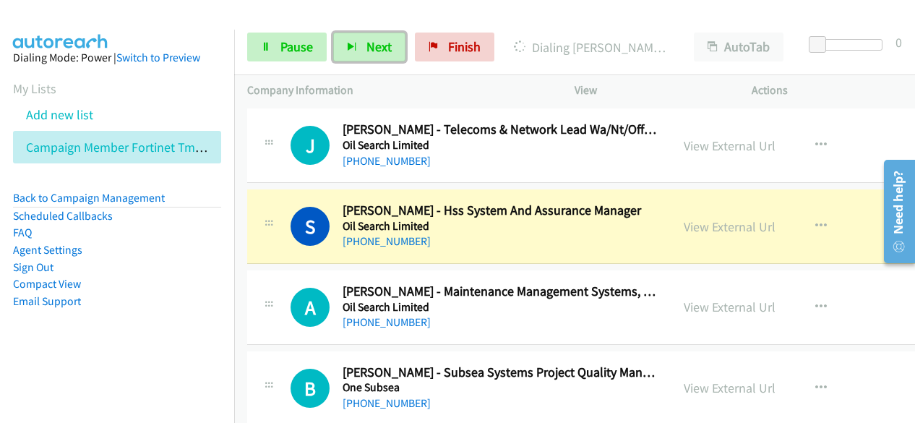
scroll to position [8316, 0]
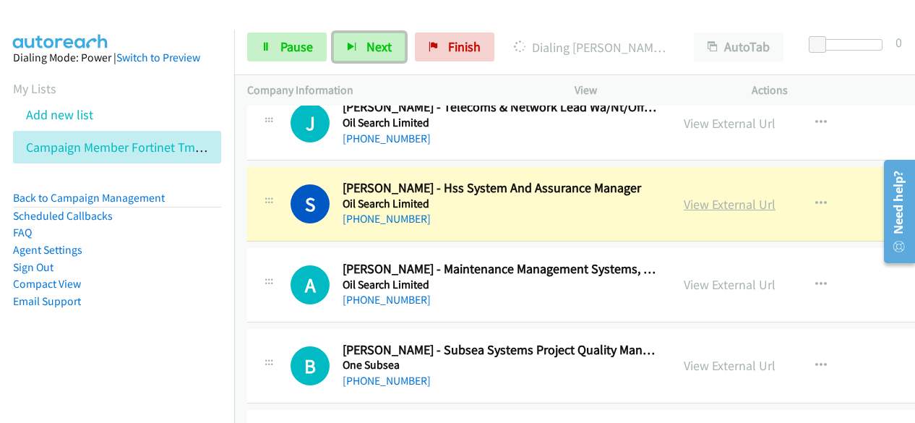
click at [684, 196] on link "View External Url" at bounding box center [730, 204] width 92 height 17
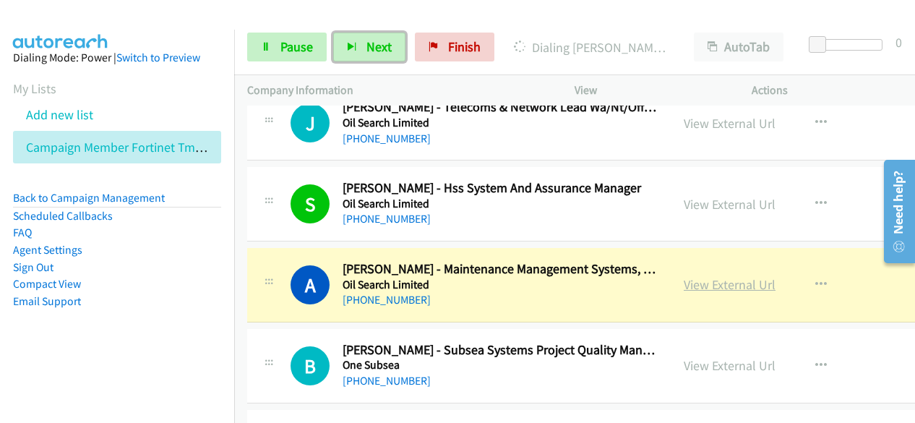
click at [684, 276] on link "View External Url" at bounding box center [730, 284] width 92 height 17
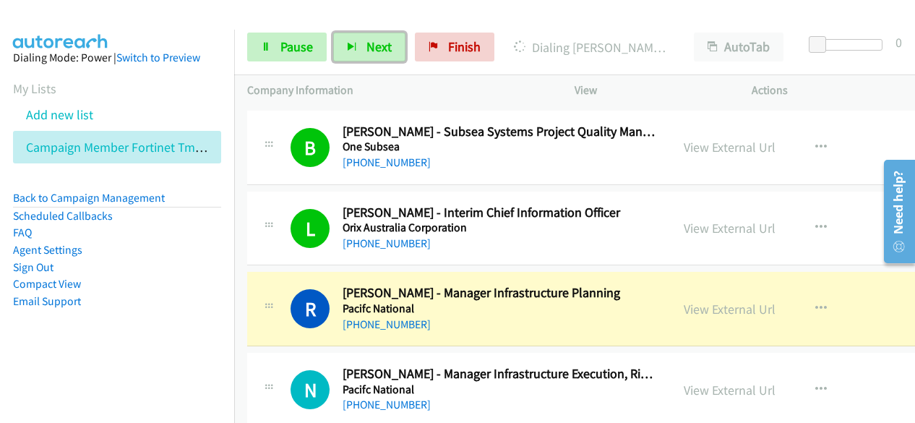
scroll to position [8605, 0]
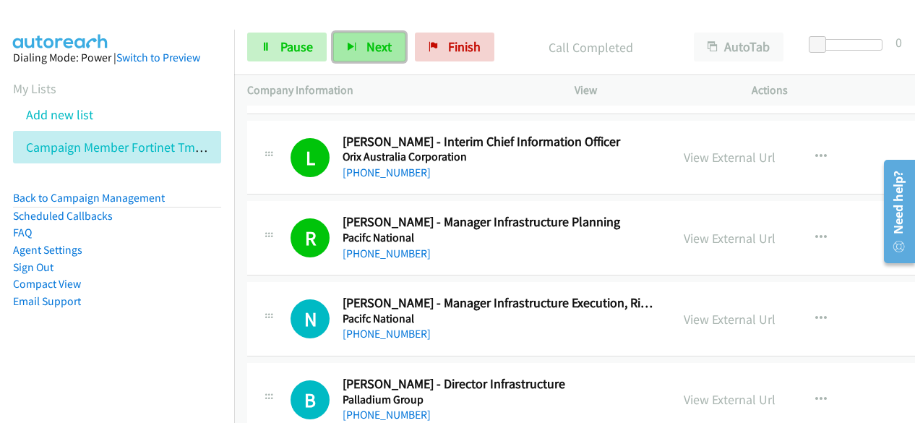
click at [383, 46] on span "Next" at bounding box center [379, 46] width 25 height 17
click at [383, 54] on span "Next" at bounding box center [379, 46] width 25 height 17
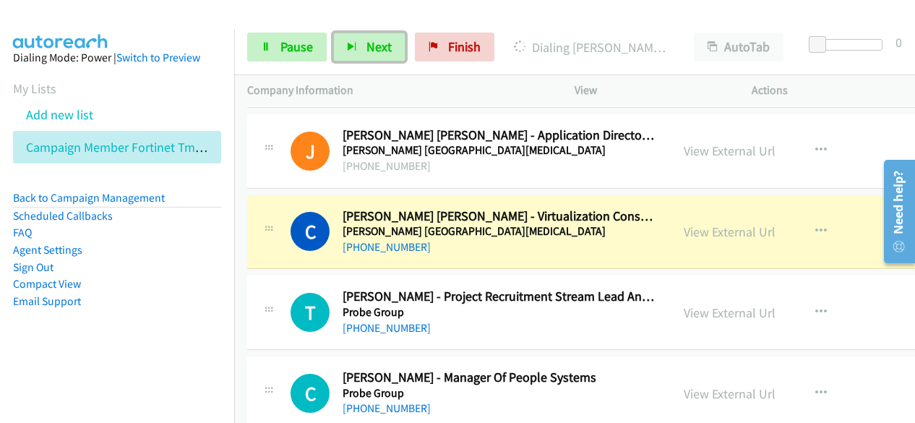
scroll to position [9039, 0]
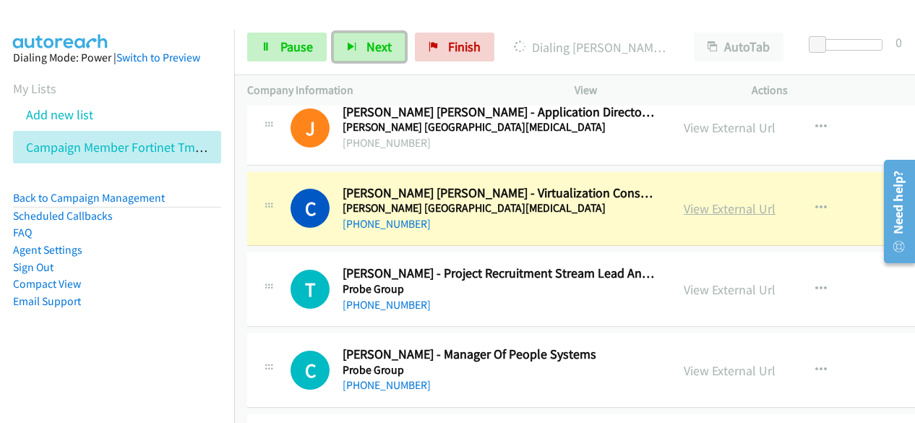
click at [706, 200] on link "View External Url" at bounding box center [730, 208] width 92 height 17
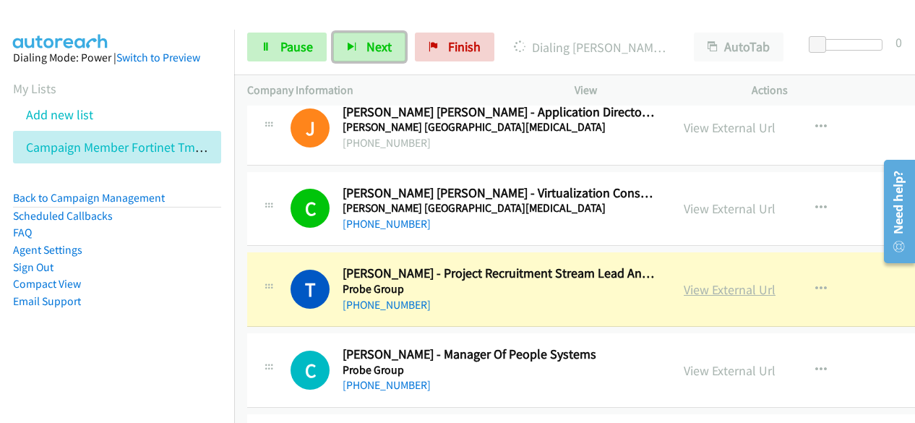
click at [684, 281] on link "View External Url" at bounding box center [730, 289] width 92 height 17
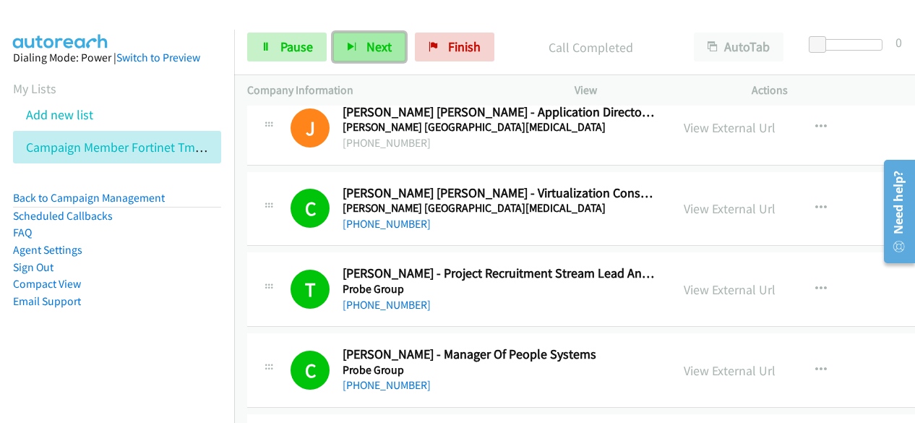
click at [391, 56] on button "Next" at bounding box center [369, 47] width 72 height 29
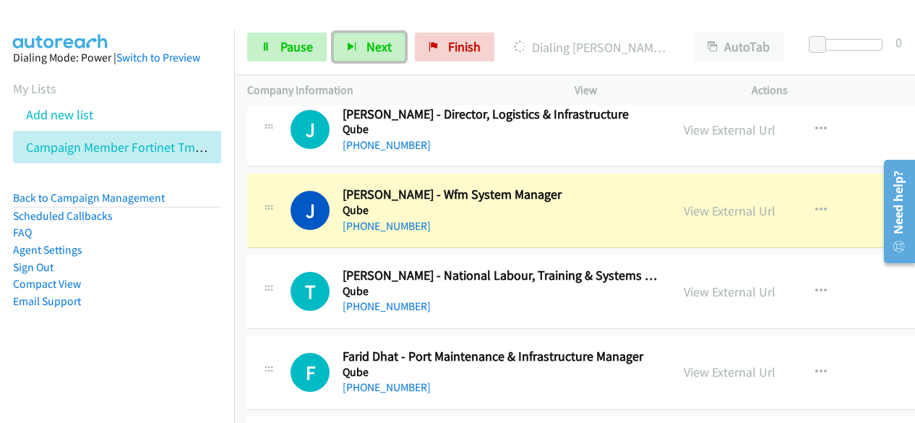
scroll to position [9545, 0]
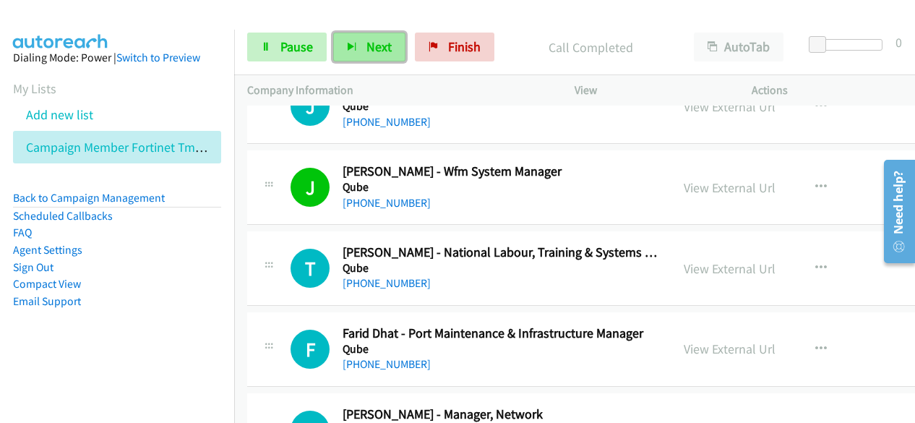
click at [375, 54] on span "Next" at bounding box center [379, 46] width 25 height 17
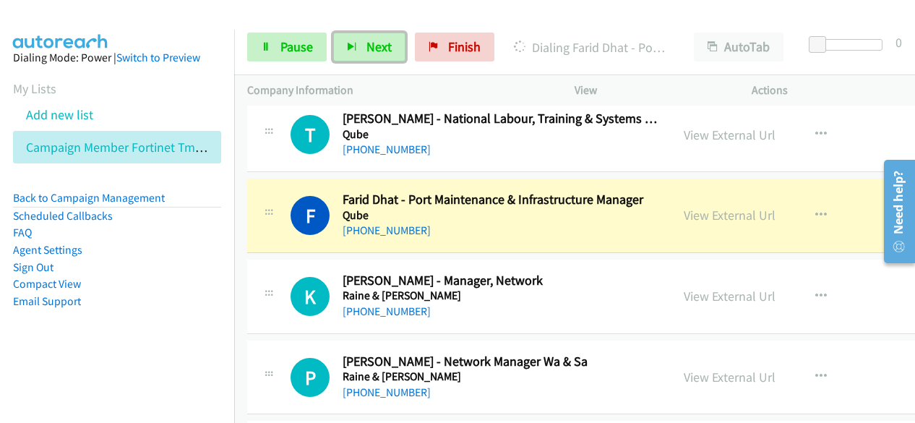
scroll to position [9690, 0]
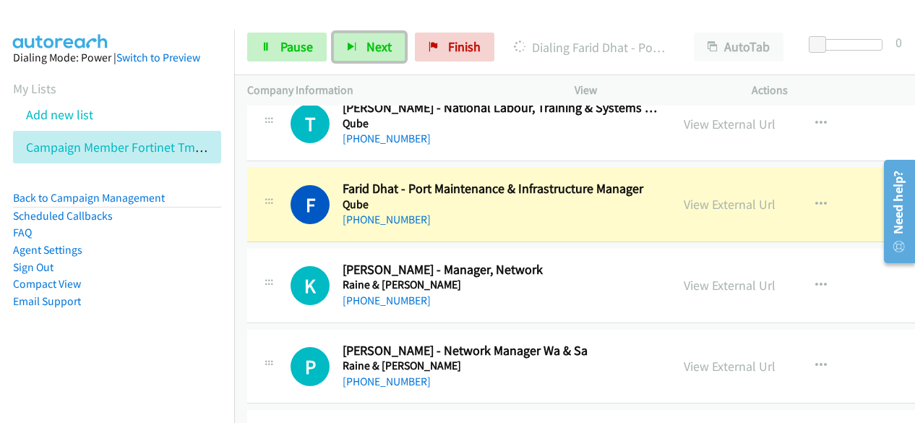
click at [703, 185] on div "View External Url View External Url Schedule/Manage Callback Start Calls Here R…" at bounding box center [783, 205] width 225 height 48
click at [701, 196] on link "View External Url" at bounding box center [730, 204] width 92 height 17
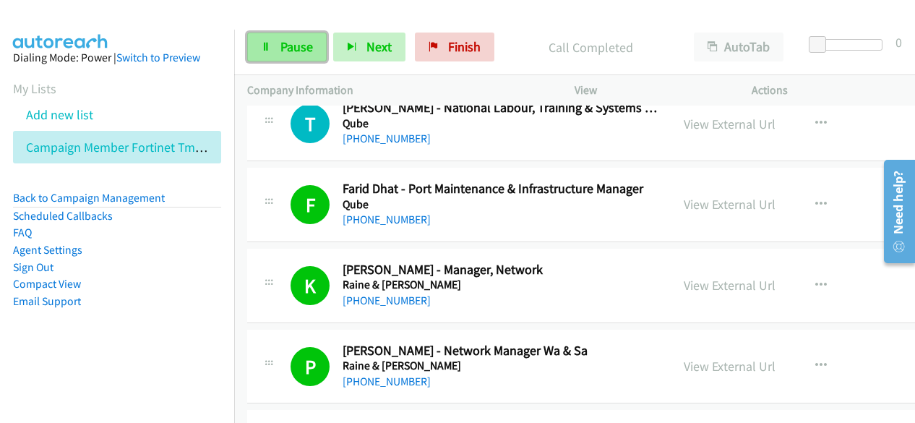
click at [317, 35] on link "Pause" at bounding box center [287, 47] width 80 height 29
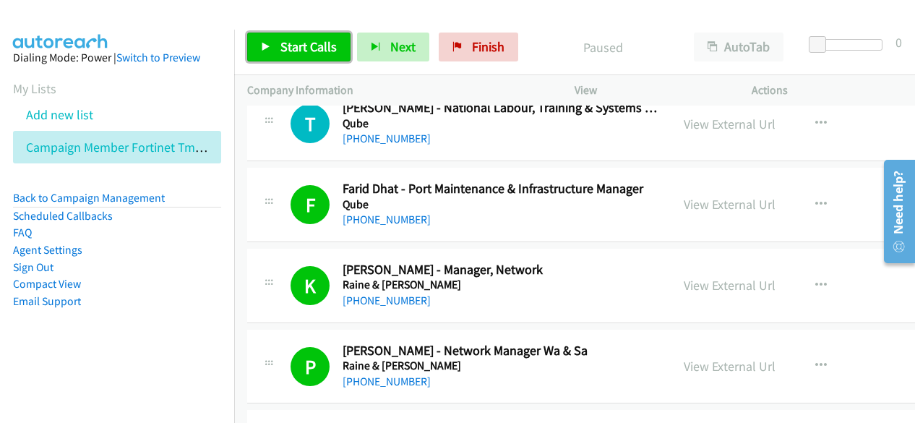
click at [343, 42] on link "Start Calls" at bounding box center [298, 47] width 103 height 29
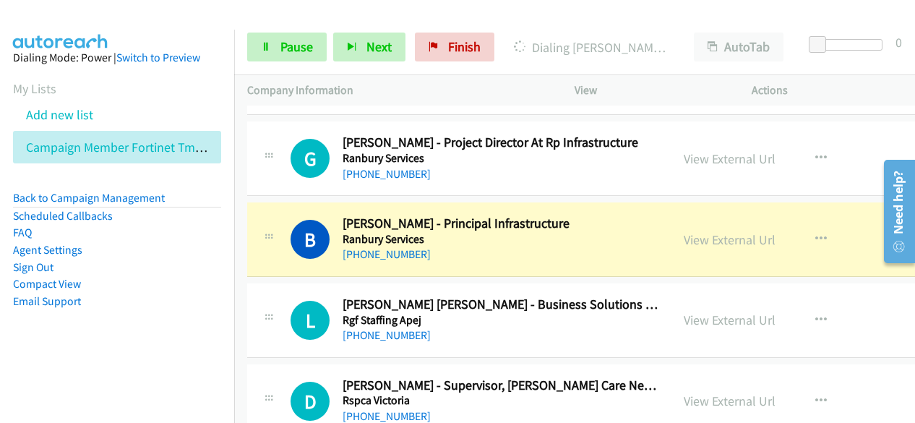
scroll to position [9979, 0]
click at [684, 231] on link "View External Url" at bounding box center [730, 239] width 92 height 17
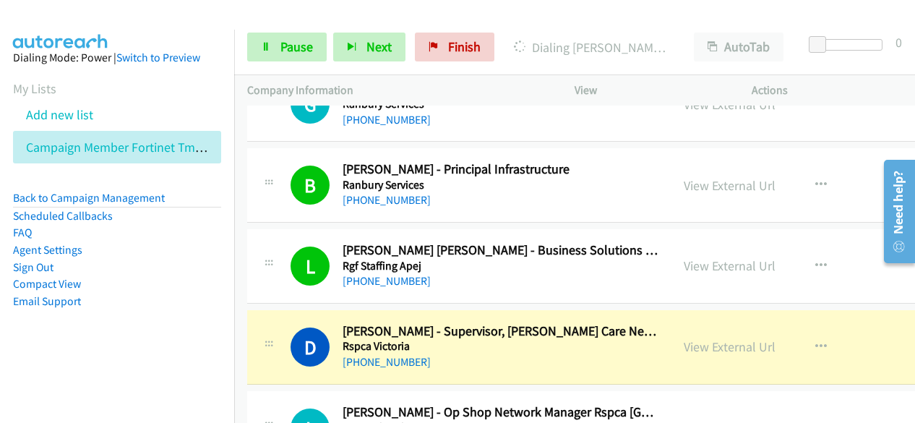
scroll to position [10051, 0]
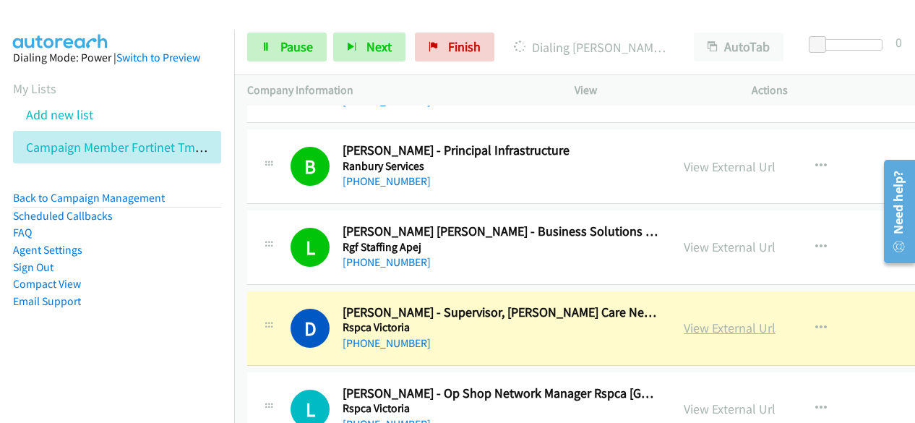
click at [685, 320] on link "View External Url" at bounding box center [730, 328] width 92 height 17
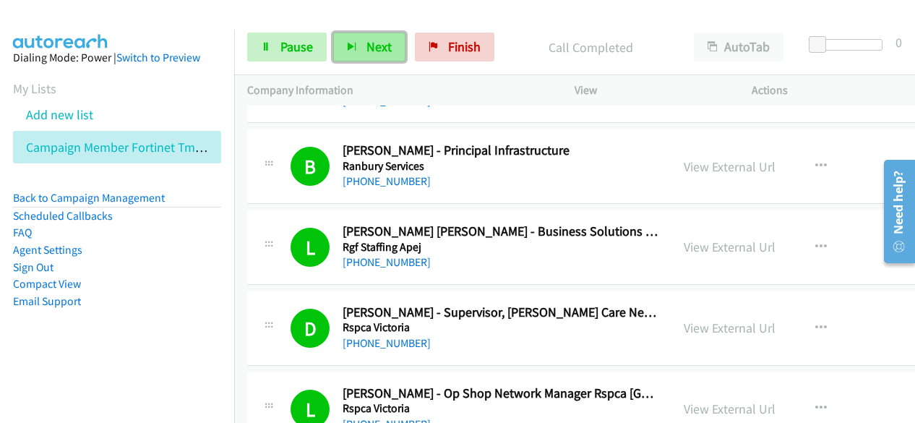
click at [369, 46] on span "Next" at bounding box center [379, 46] width 25 height 17
click at [403, 45] on div "Start Calls Pause Next Finish" at bounding box center [374, 47] width 254 height 29
click at [390, 48] on button "Next" at bounding box center [369, 47] width 72 height 29
click at [372, 48] on span "Next" at bounding box center [379, 46] width 25 height 17
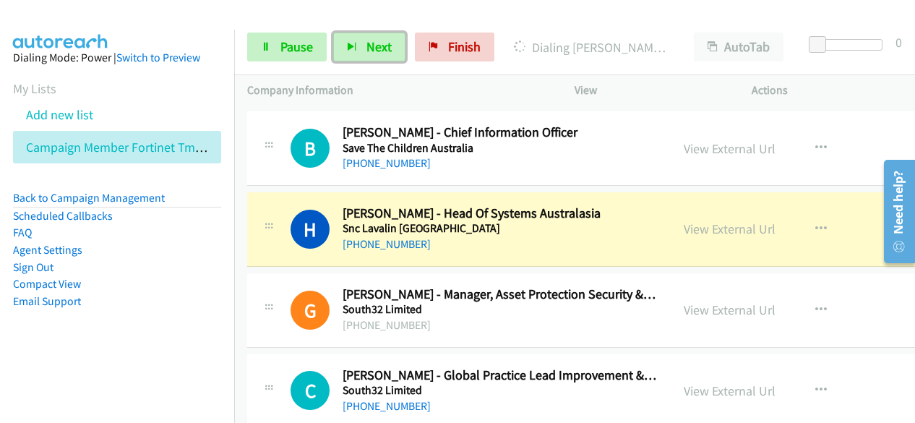
scroll to position [10557, 0]
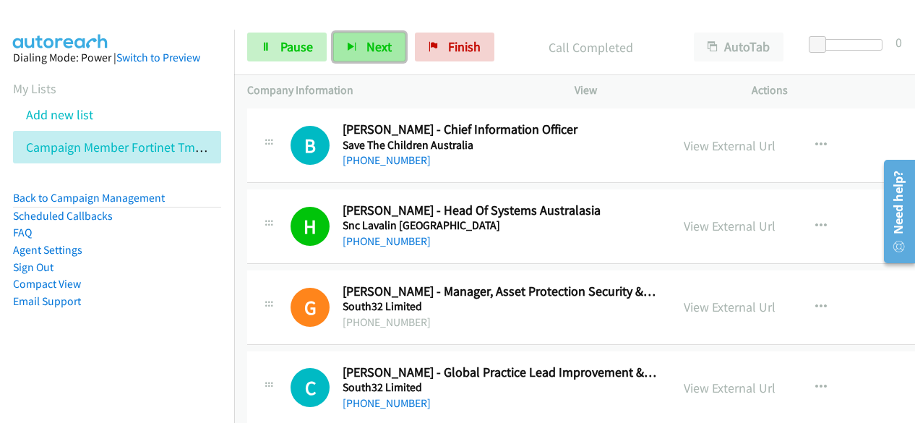
click at [385, 49] on span "Next" at bounding box center [379, 46] width 25 height 17
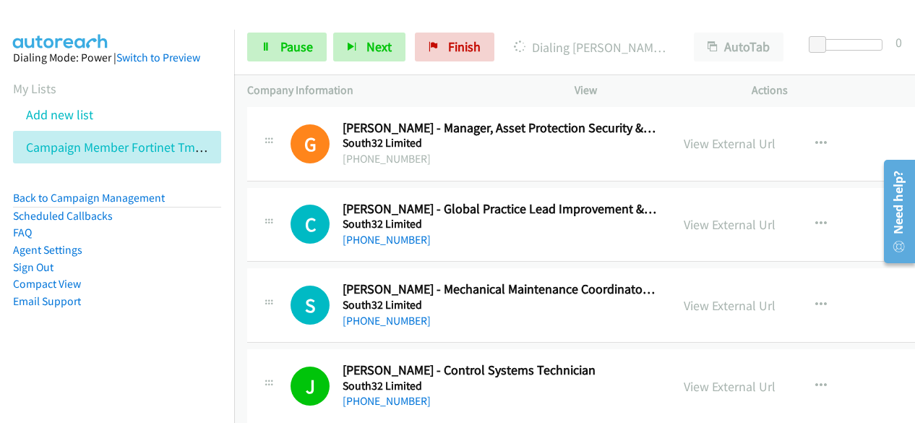
scroll to position [10919, 0]
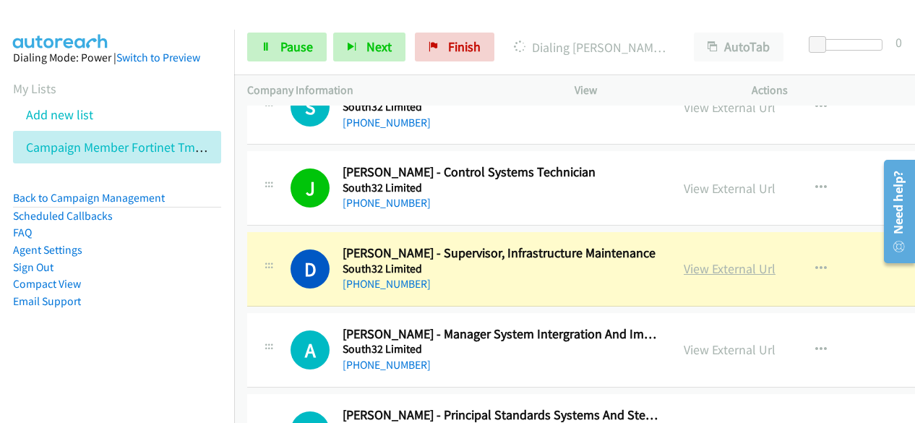
click at [701, 260] on link "View External Url" at bounding box center [730, 268] width 92 height 17
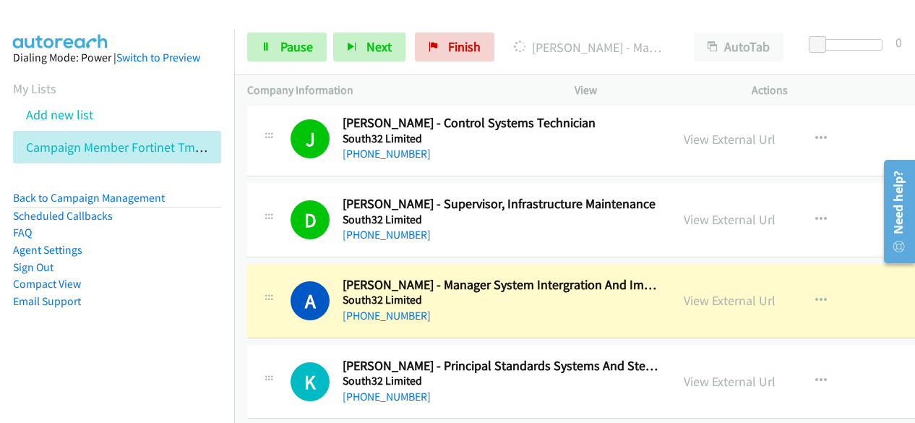
scroll to position [10991, 0]
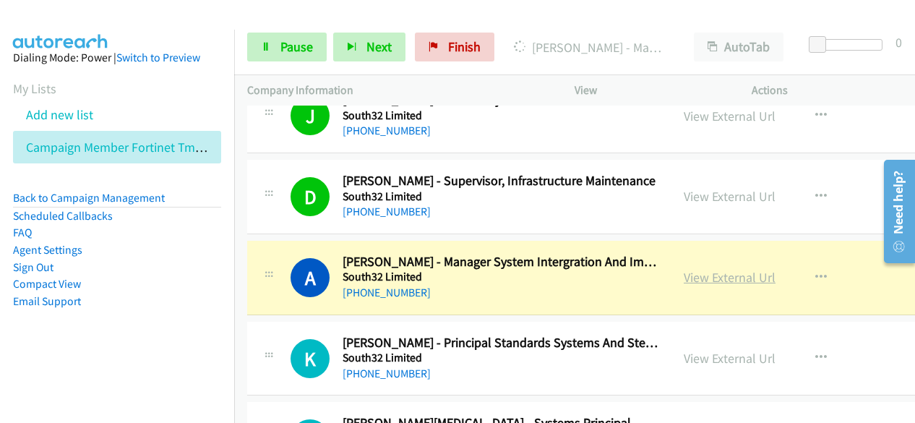
click at [704, 269] on link "View External Url" at bounding box center [730, 277] width 92 height 17
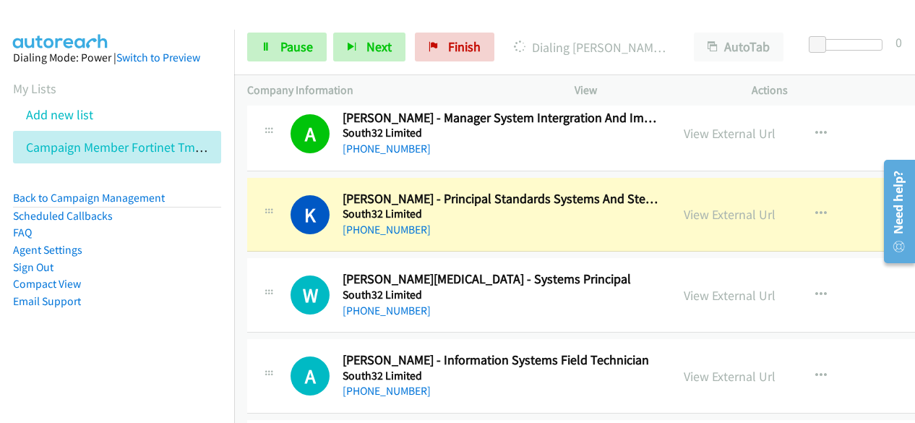
scroll to position [11136, 0]
click at [684, 205] on link "View External Url" at bounding box center [730, 213] width 92 height 17
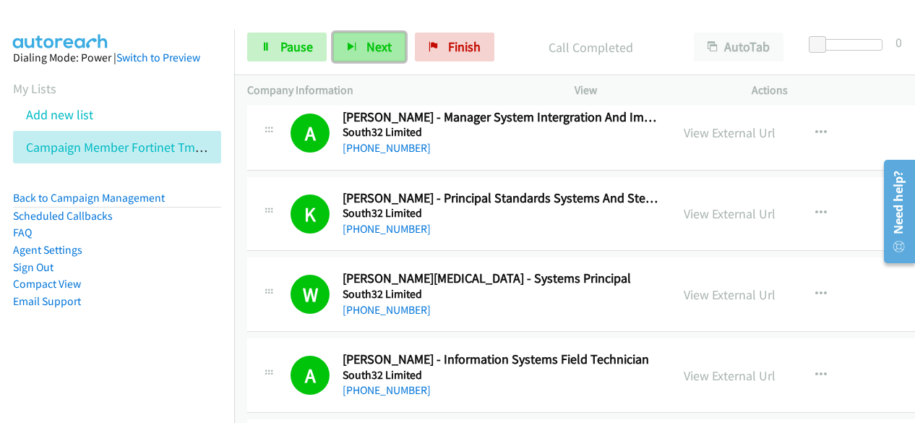
click at [352, 40] on button "Next" at bounding box center [369, 47] width 72 height 29
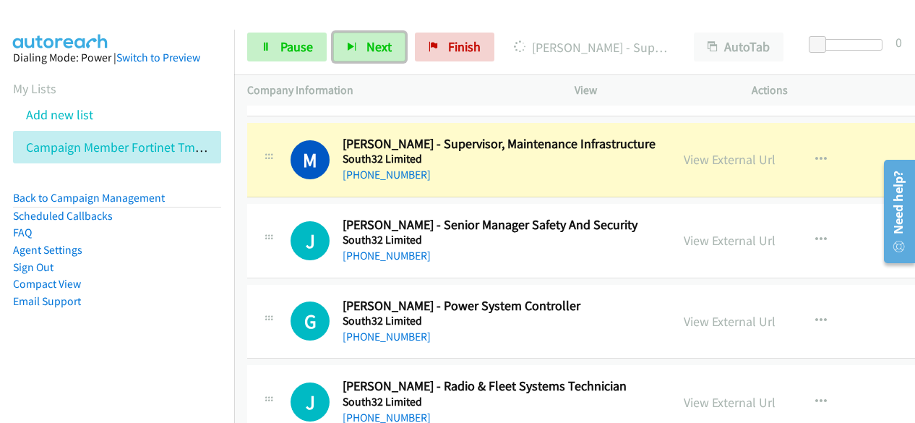
scroll to position [11425, 0]
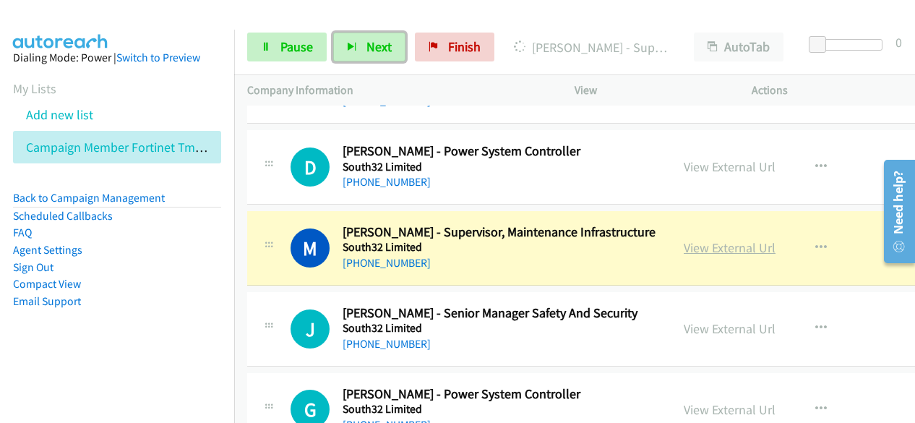
click at [697, 239] on link "View External Url" at bounding box center [730, 247] width 92 height 17
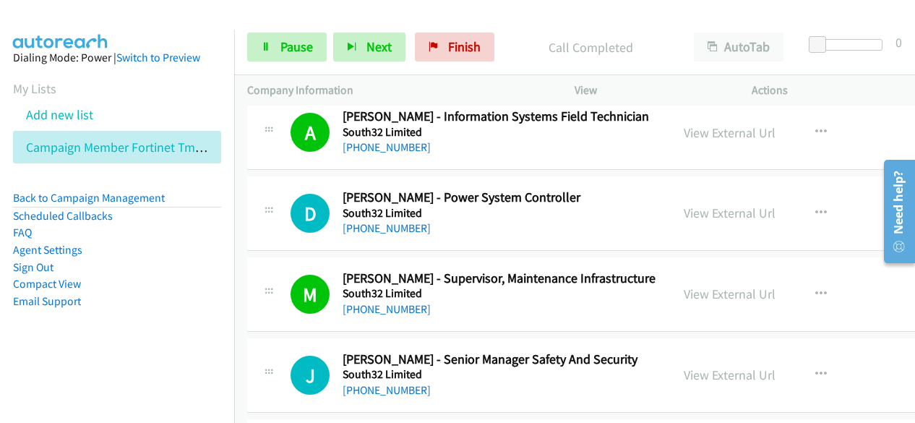
click at [377, 67] on div "Start Calls Pause Next Finish Call Completed AutoTab AutoTab 0" at bounding box center [574, 48] width 681 height 56
click at [374, 60] on button "Next" at bounding box center [369, 47] width 72 height 29
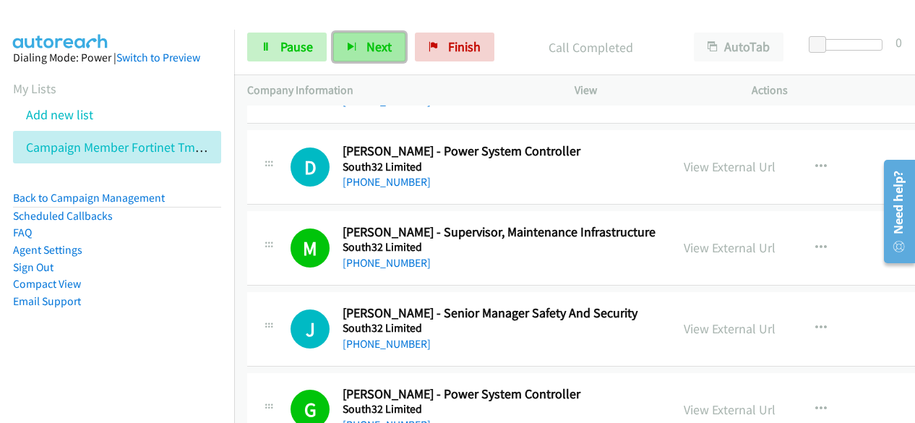
click at [370, 46] on span "Next" at bounding box center [379, 46] width 25 height 17
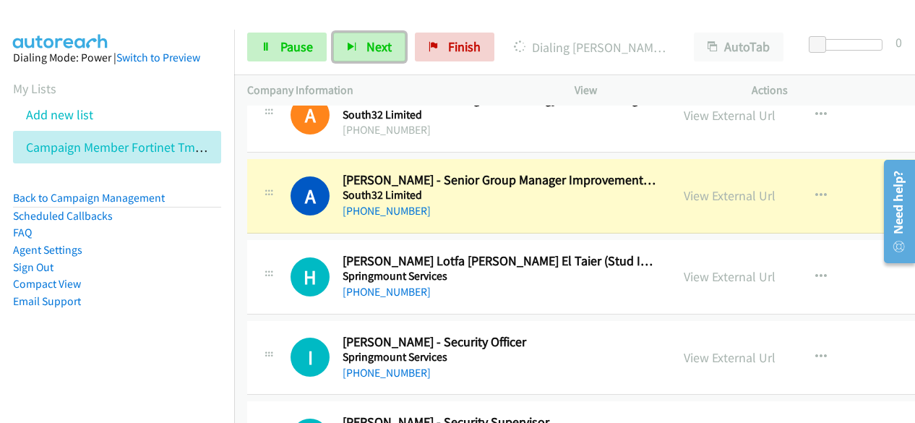
scroll to position [11859, 0]
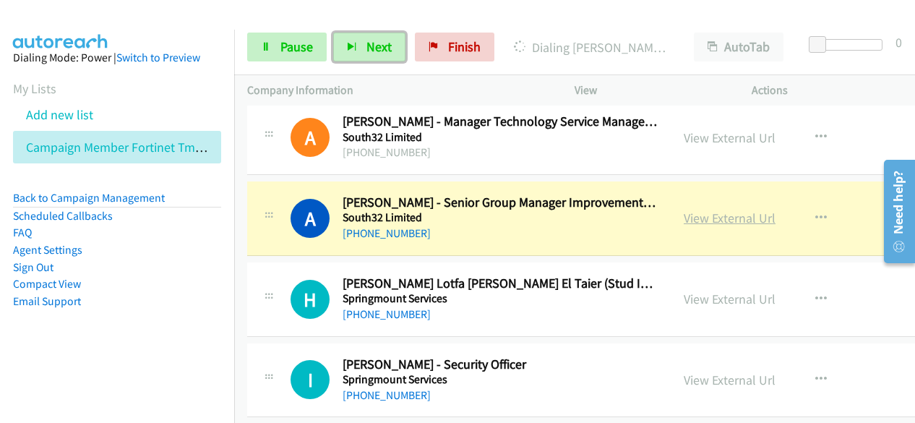
click at [686, 210] on link "View External Url" at bounding box center [730, 218] width 92 height 17
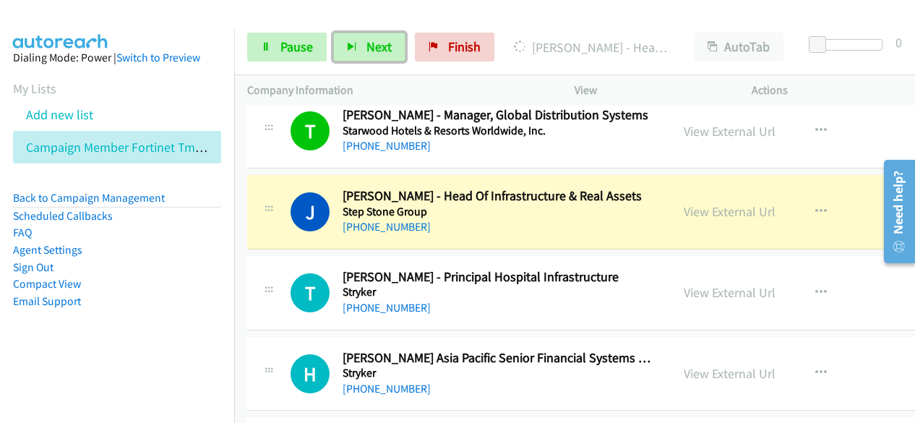
scroll to position [12293, 0]
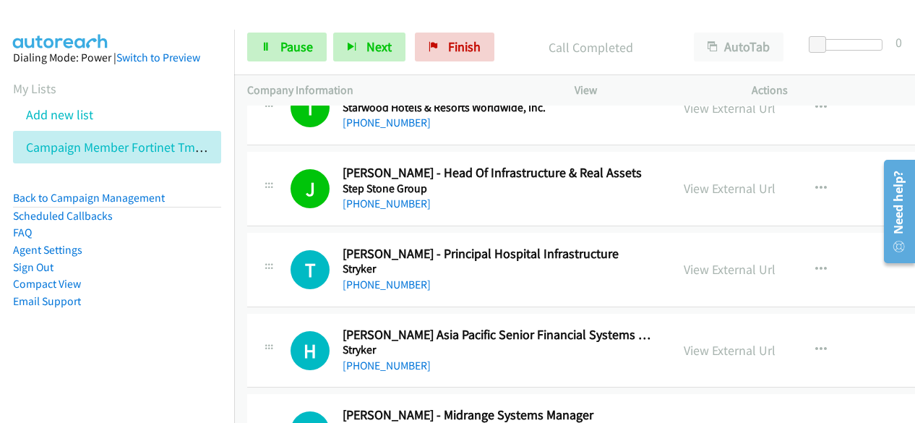
click at [364, 30] on div "Start Calls Pause Next Finish Call Completed AutoTab AutoTab 0" at bounding box center [574, 48] width 681 height 56
click at [367, 35] on button "Next" at bounding box center [369, 47] width 72 height 29
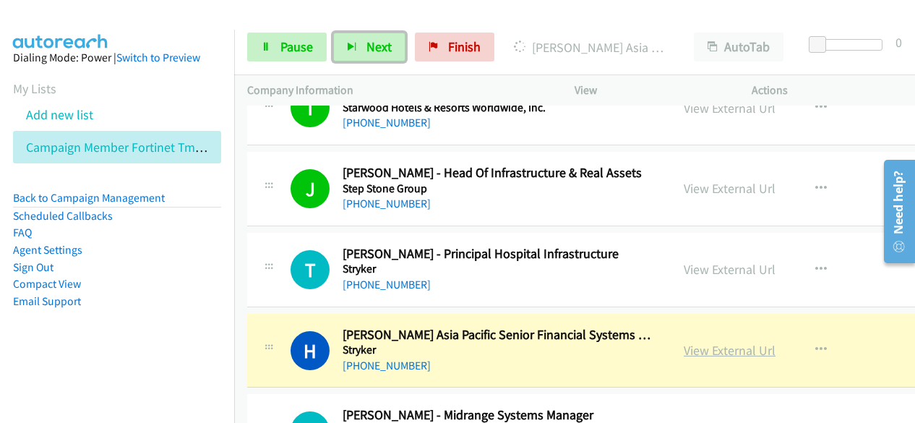
click at [704, 342] on link "View External Url" at bounding box center [730, 350] width 92 height 17
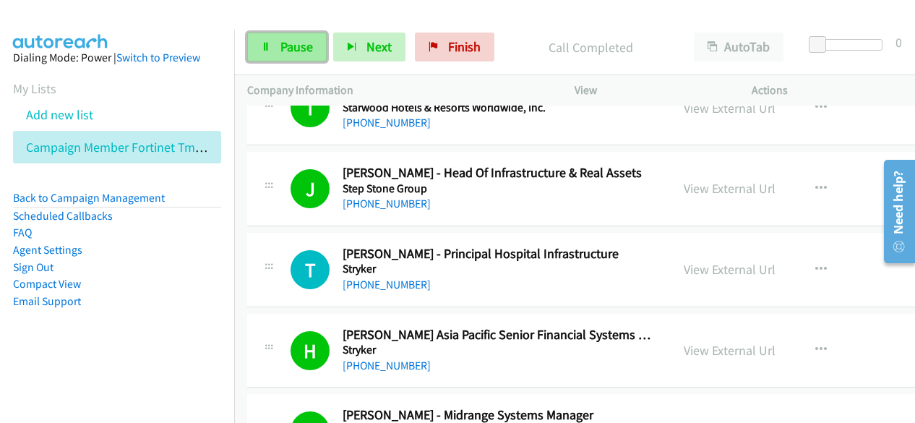
click at [303, 44] on span "Pause" at bounding box center [297, 46] width 33 height 17
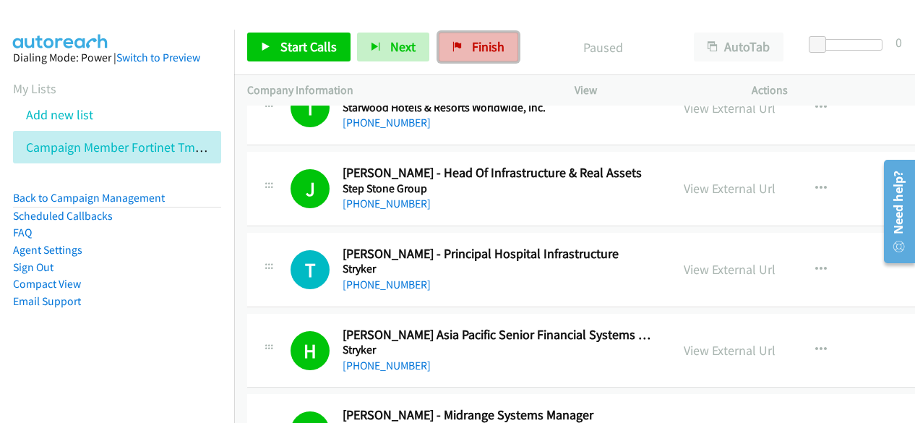
click at [472, 48] on span "Finish" at bounding box center [488, 46] width 33 height 17
